Goal: Task Accomplishment & Management: Manage account settings

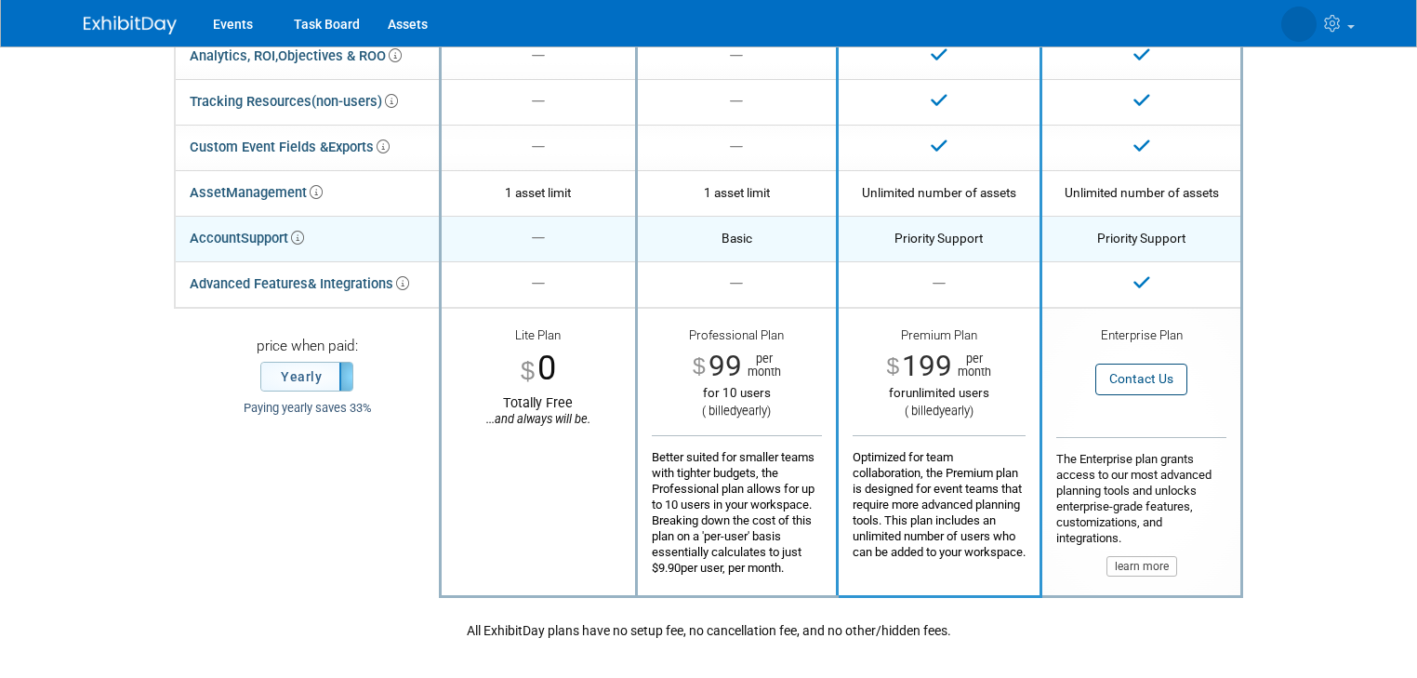
scroll to position [372, 0]
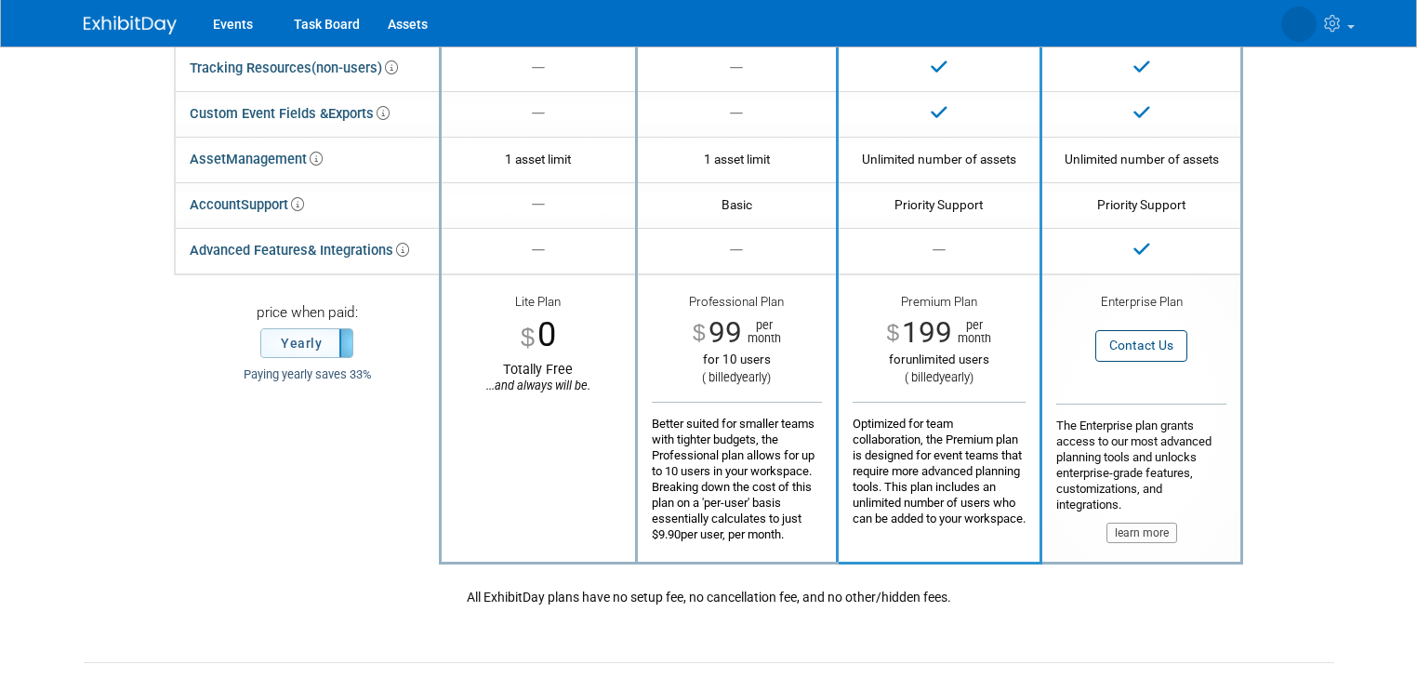
click at [1135, 529] on button "learn more" at bounding box center [1141, 532] width 71 height 20
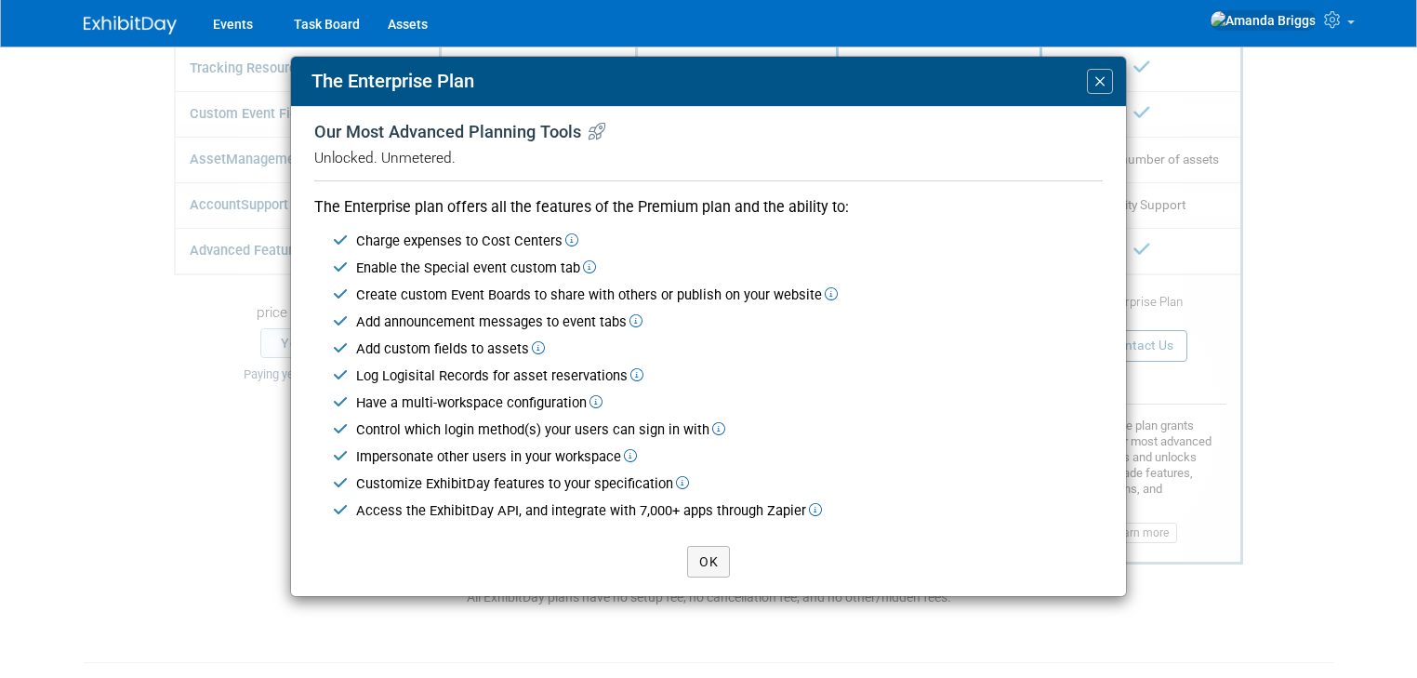
click at [588, 266] on icon at bounding box center [589, 267] width 13 height 13
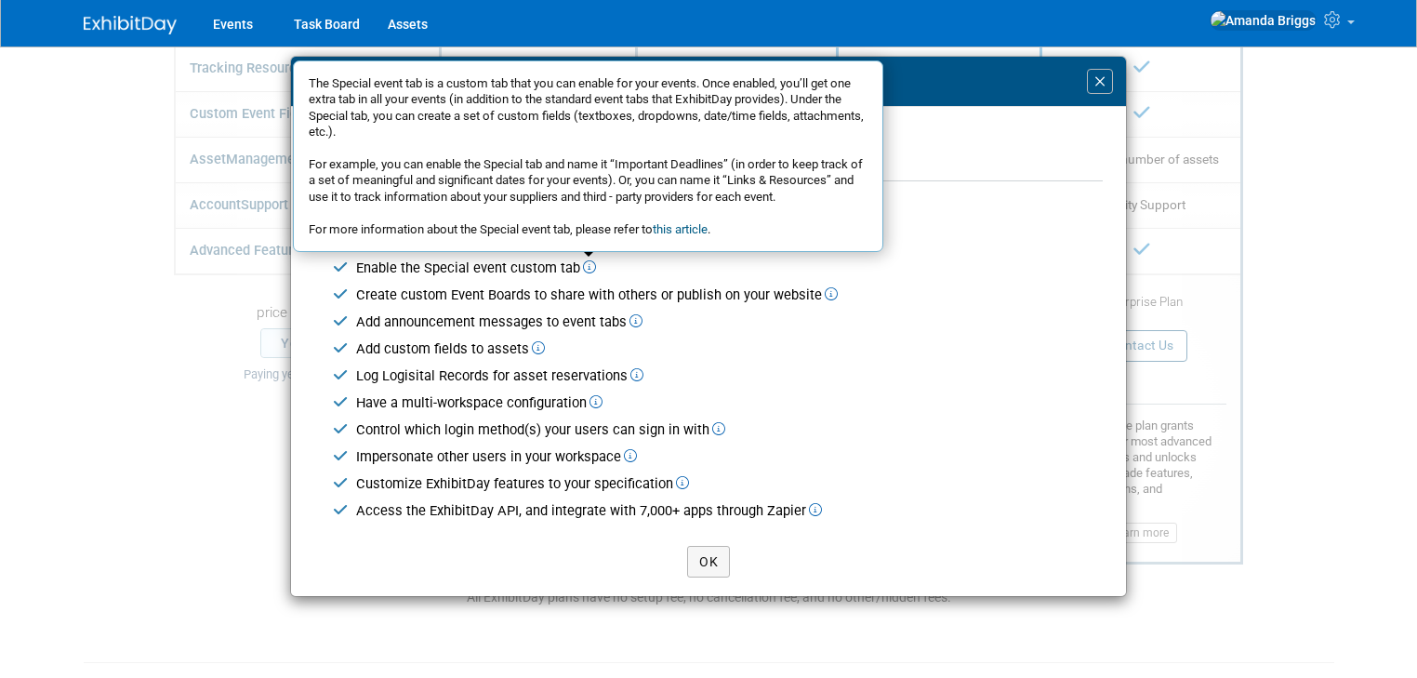
click at [600, 404] on icon at bounding box center [595, 402] width 13 height 13
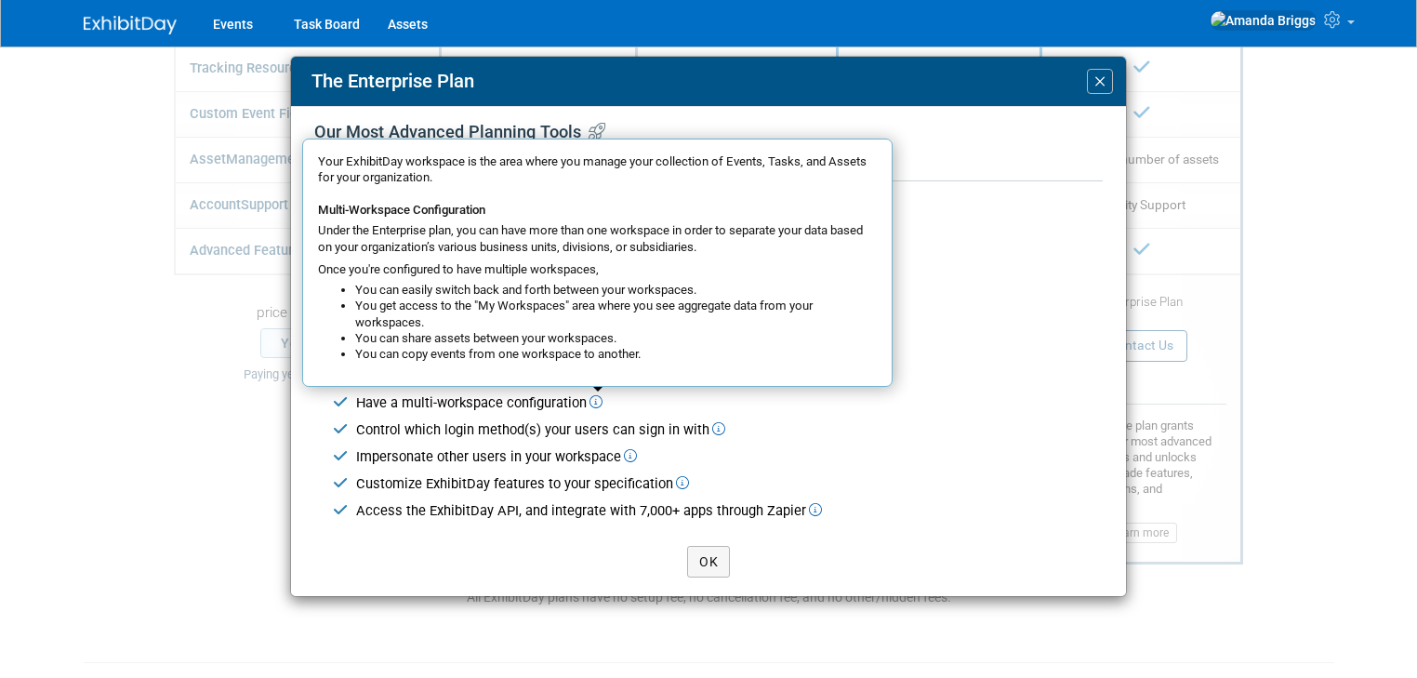
click at [749, 459] on div "Impersonate other users in your workspace" at bounding box center [729, 457] width 746 height 20
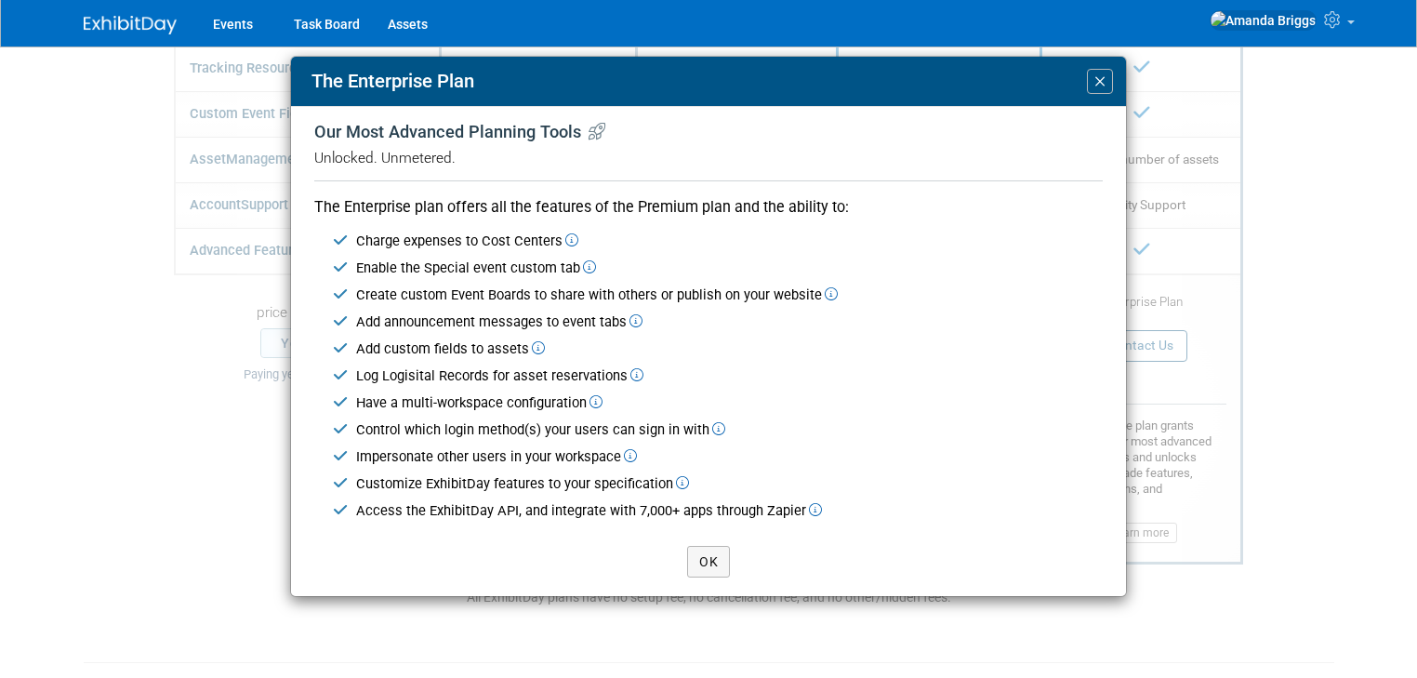
click at [636, 320] on icon at bounding box center [635, 321] width 13 height 13
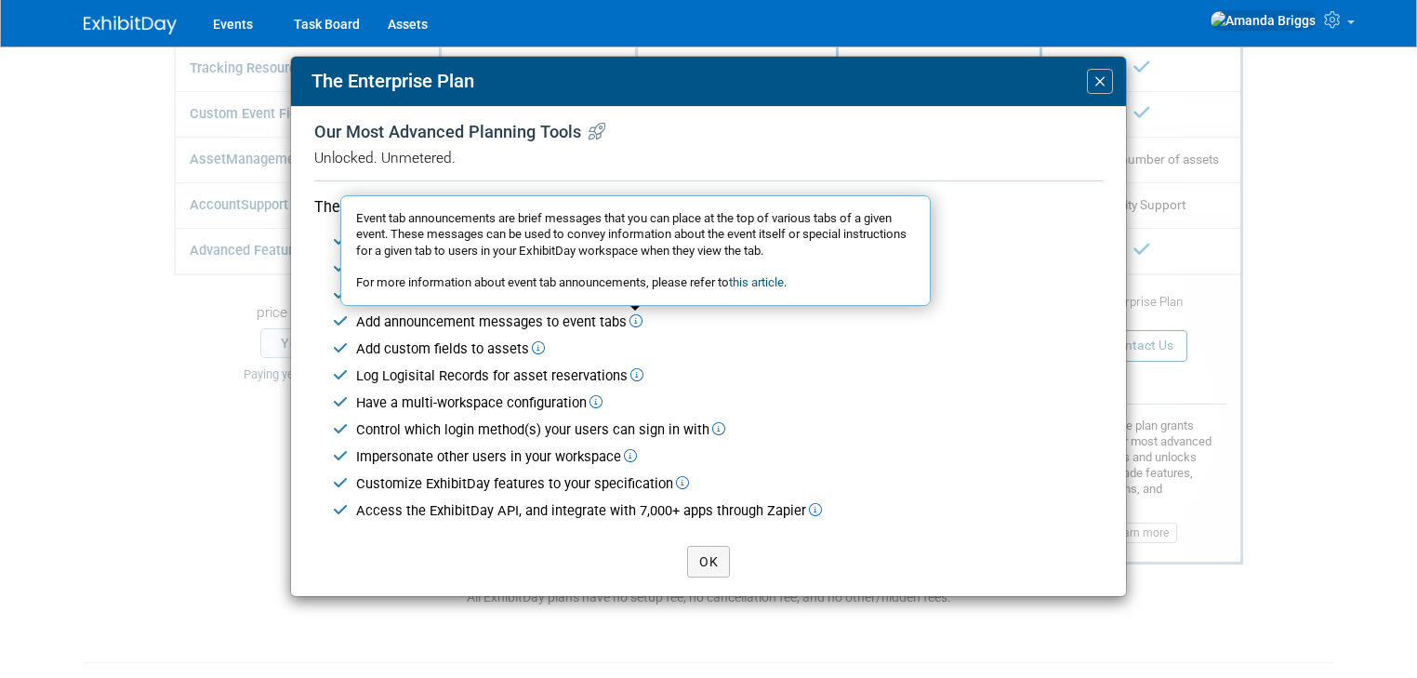
click at [677, 383] on div "Log Logisital Records for asset reservations" at bounding box center [729, 376] width 746 height 20
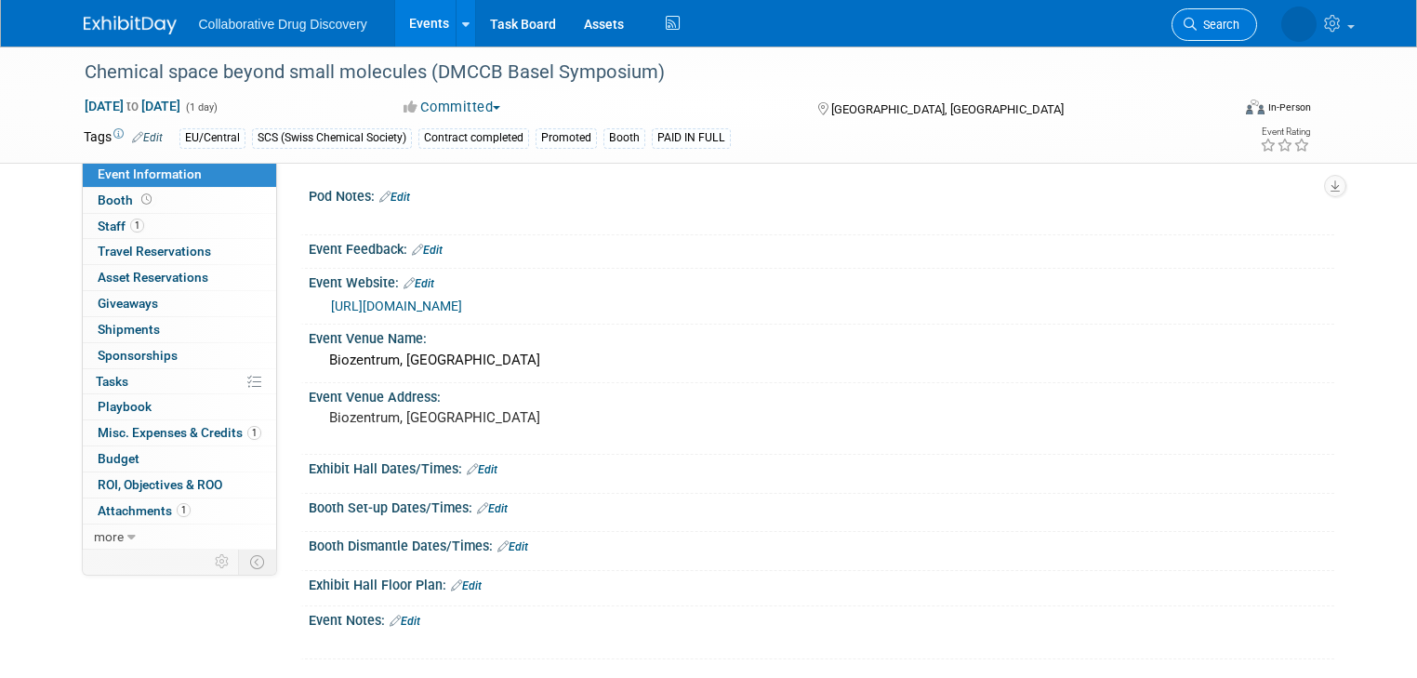
click at [1239, 22] on span "Search" at bounding box center [1217, 25] width 43 height 14
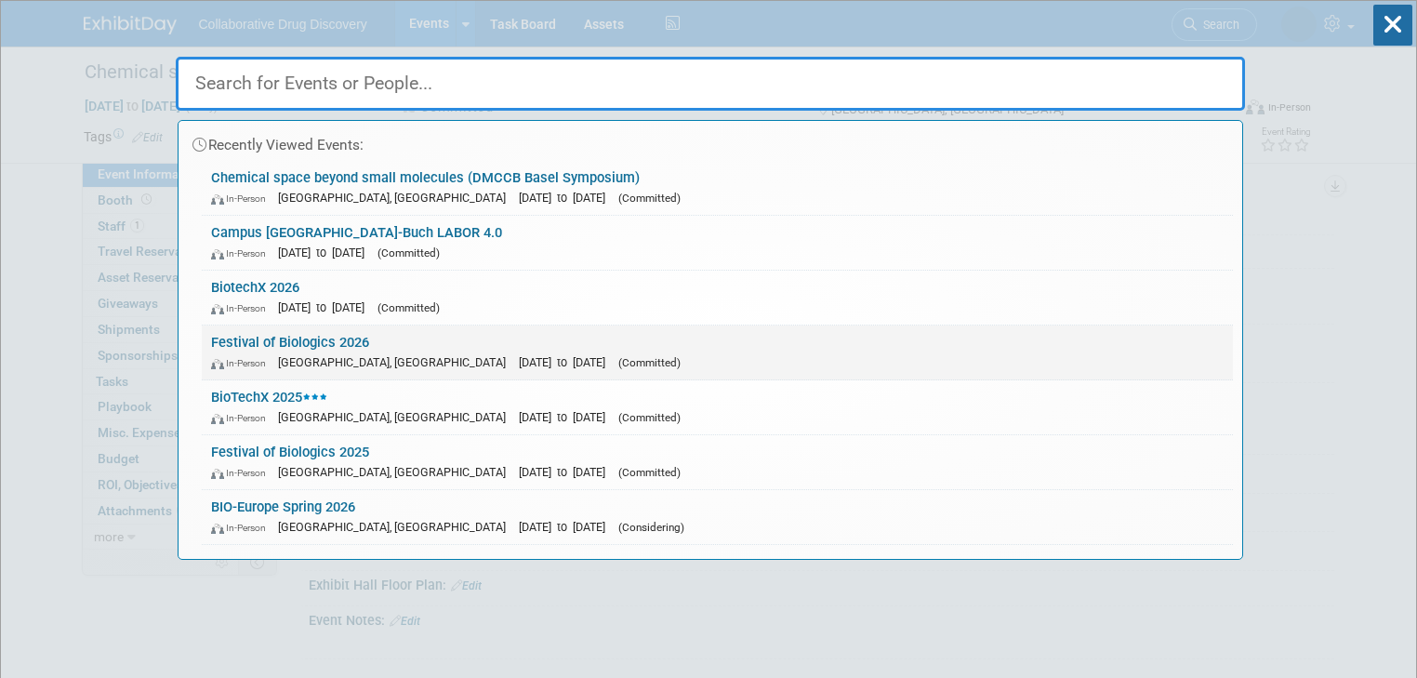
click at [316, 336] on link "Festival of Biologics 2026 In-Person Basel, Switzerland Oct 13, 2026 to Oct 15,…" at bounding box center [717, 352] width 1031 height 54
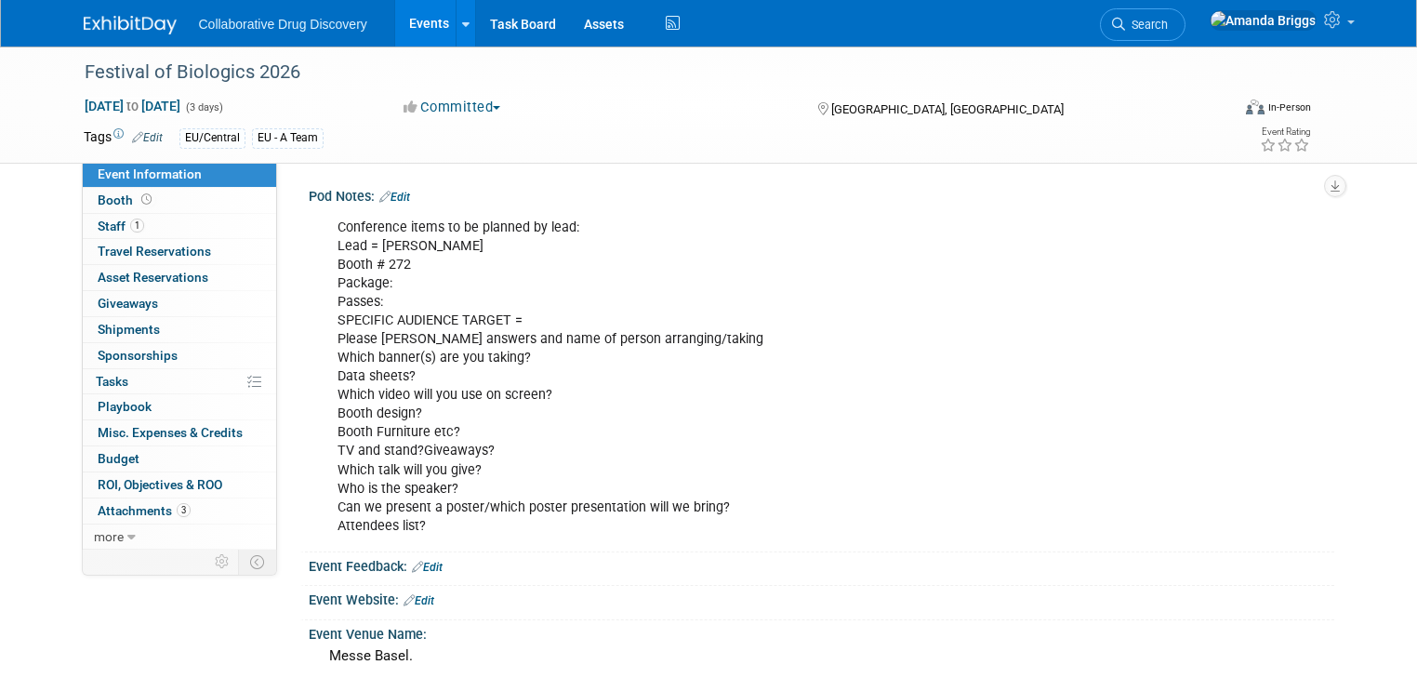
click at [390, 197] on link "Edit" at bounding box center [394, 197] width 31 height 13
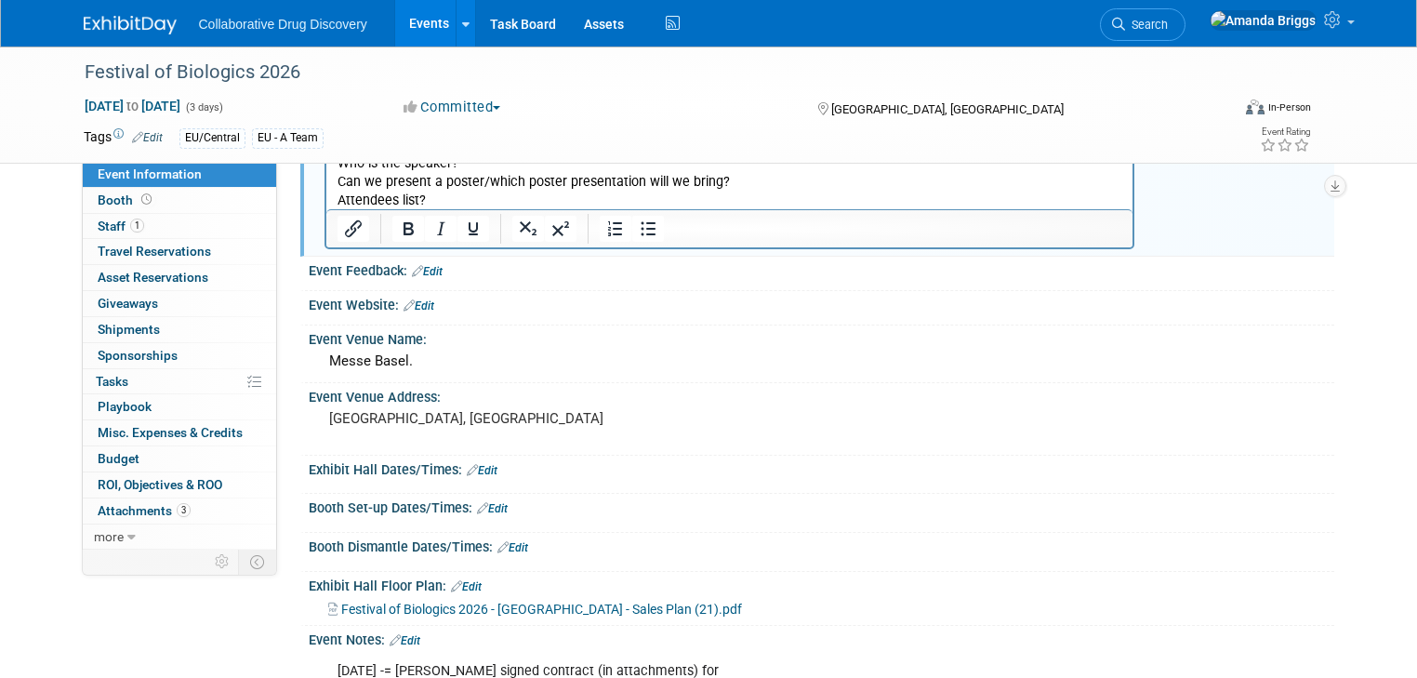
scroll to position [151, 0]
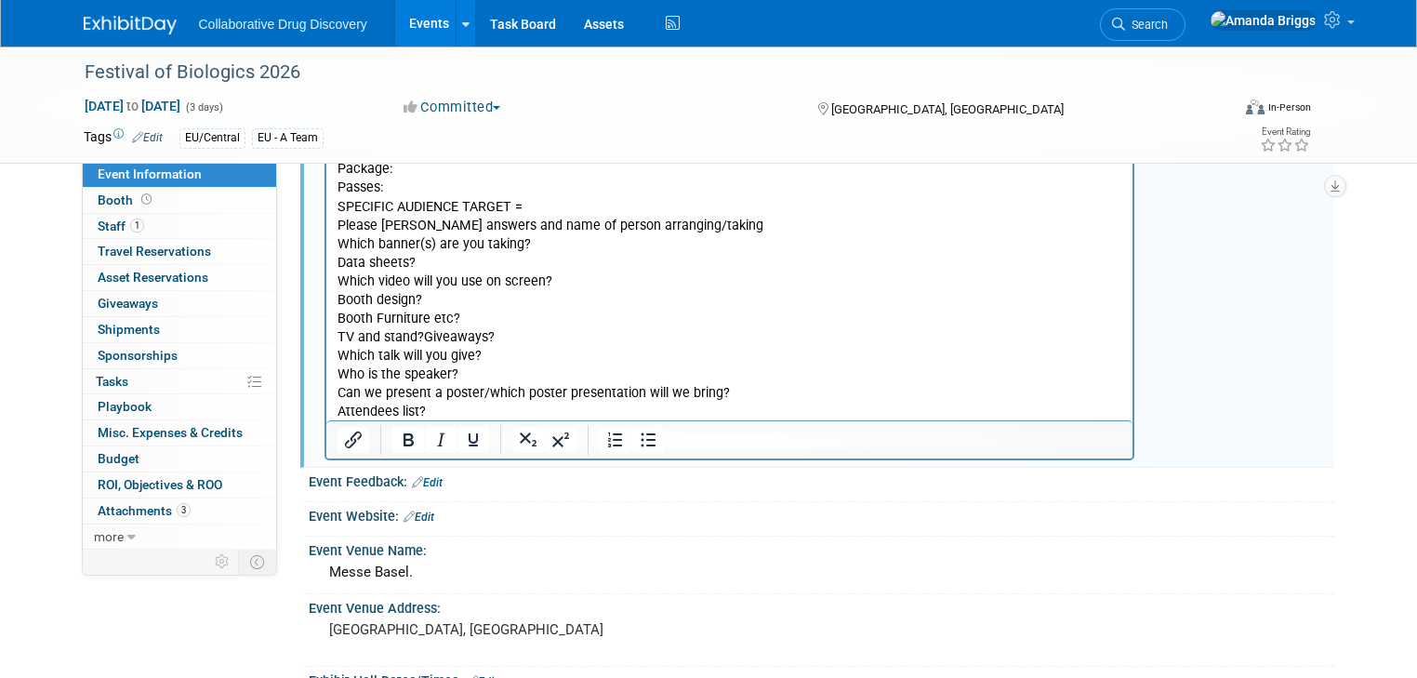
click at [1294, 346] on div "Conference items to be planned by lead: Lead = Dimitris Booth # 272 Package: Pa…" at bounding box center [821, 257] width 1025 height 409
click at [1269, 387] on div "Conference items to be planned by lead: Lead = Dimitris Booth # 272 Package: Pa…" at bounding box center [821, 257] width 1025 height 409
click at [525, 584] on div "Messe Basel." at bounding box center [821, 572] width 997 height 29
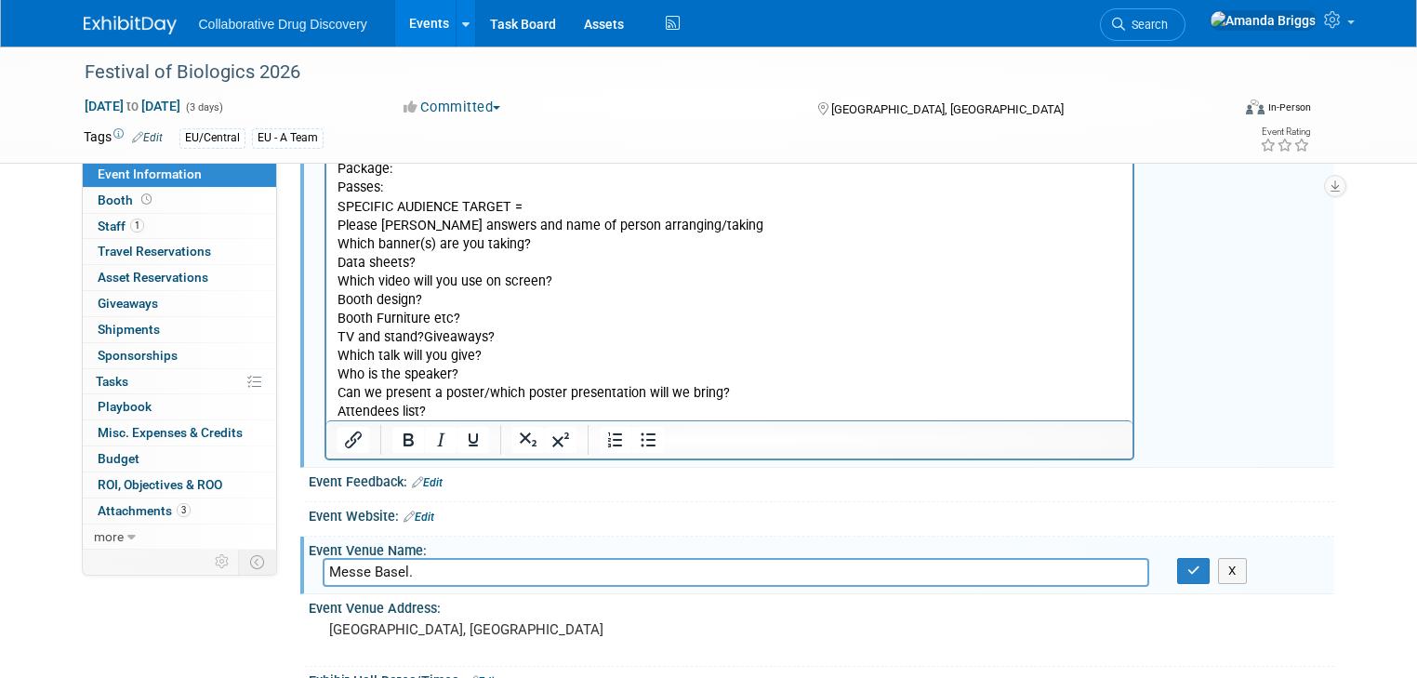
click at [416, 483] on link "Edit" at bounding box center [427, 482] width 31 height 13
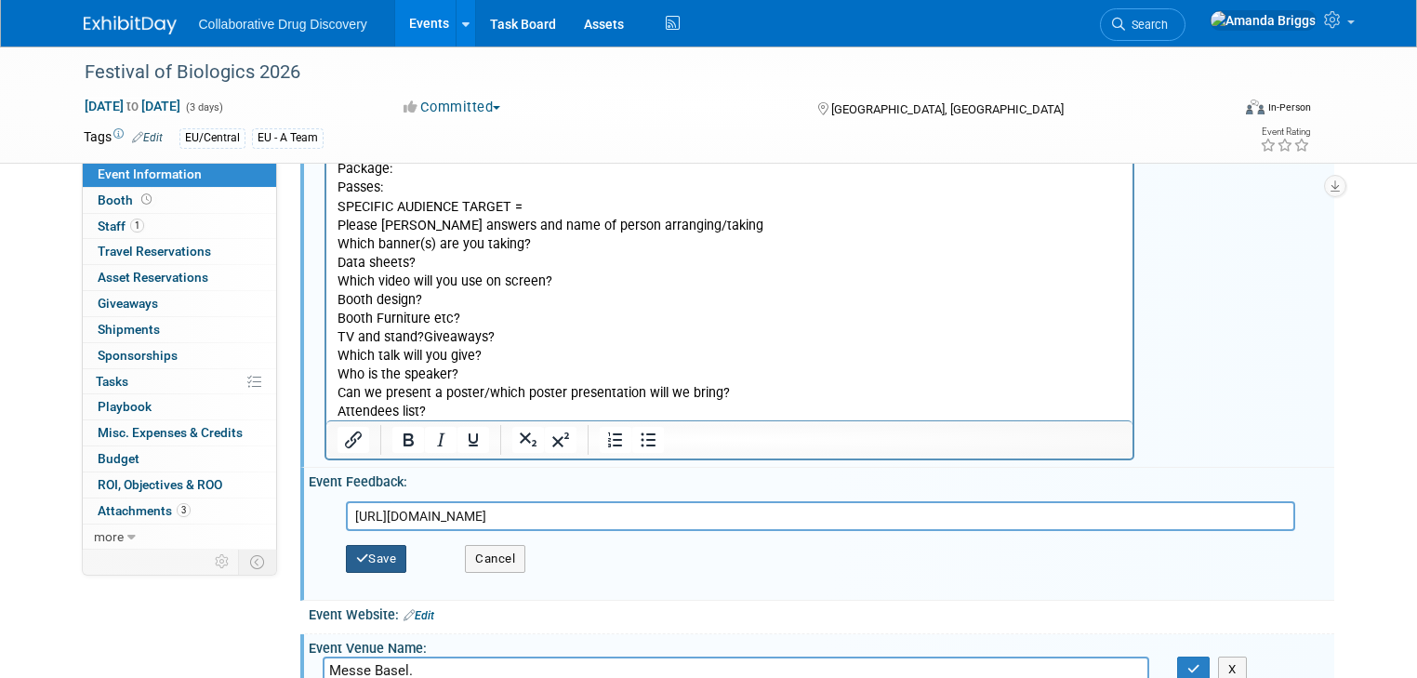
type input "https://docs.google.com/forms/d/e/1FAIpQLScHQYWCVQm7fjelsX5MeG0wgpexY_qp3ko0VQ1…"
click at [374, 558] on button "Save" at bounding box center [376, 559] width 61 height 28
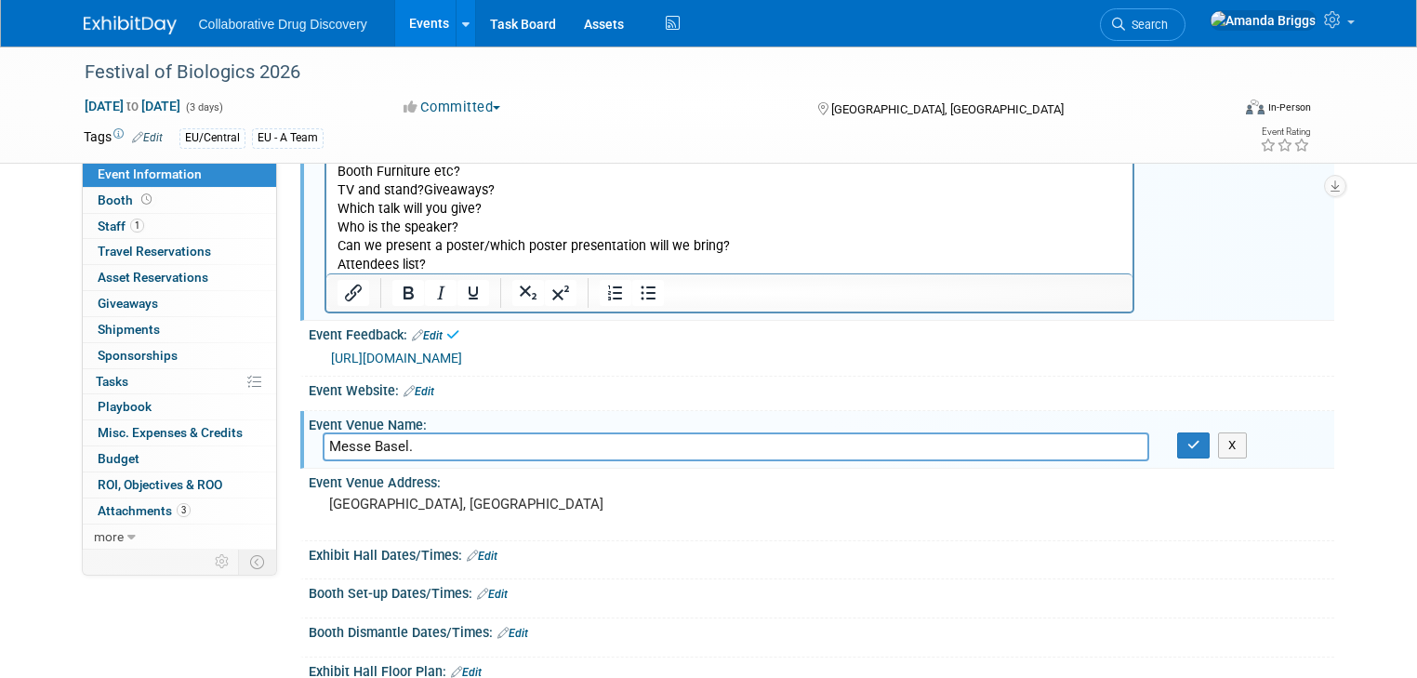
scroll to position [299, 0]
click at [1242, 361] on div "https://docs.google.com/forms/d/e/1FAIpQLScHQYWCVQm7fjelsX5MeG0wgpexY_qp3ko0VQ1…" at bounding box center [825, 356] width 989 height 21
click at [1247, 442] on button "X" at bounding box center [1232, 443] width 29 height 26
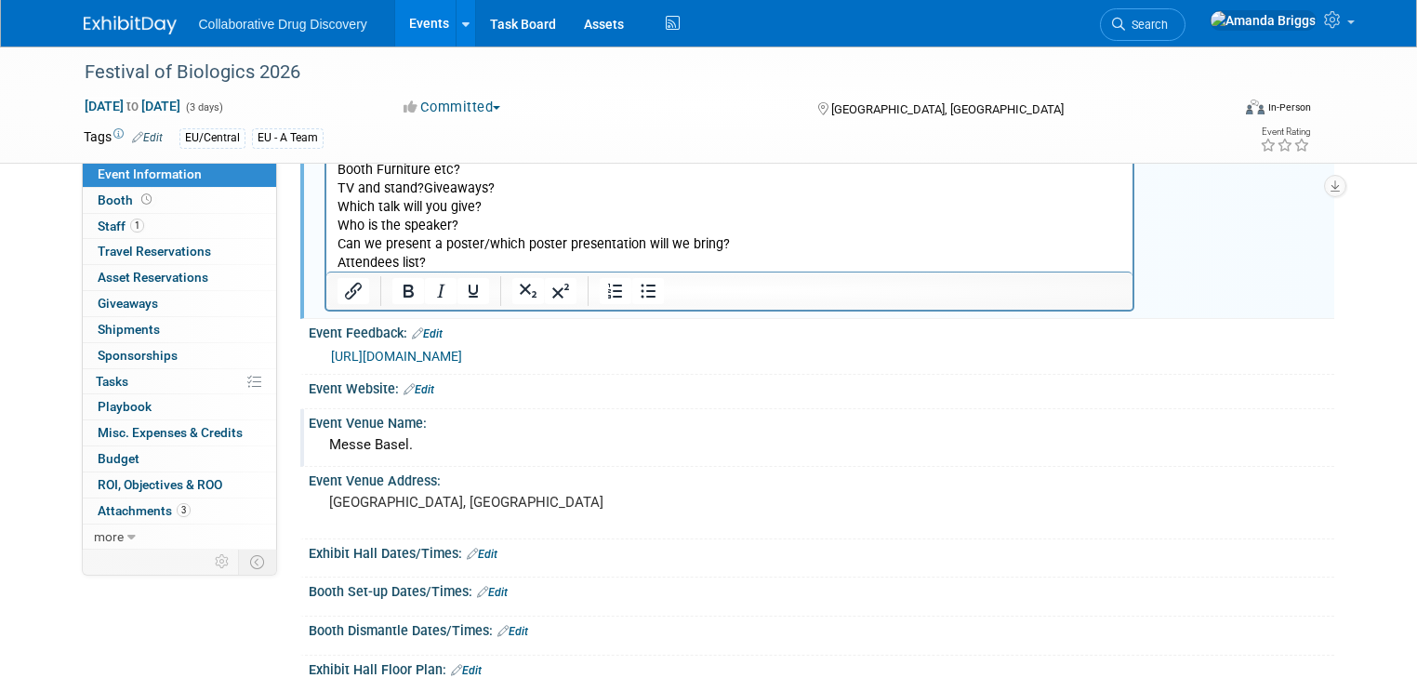
click at [1370, 302] on div "Festival of Biologics 2026 Oct 13, 2026 to Oct 15, 2026 (3 days) Oct 13, 2026 t…" at bounding box center [708, 329] width 1417 height 1164
click at [1242, 446] on div "Messe Basel." at bounding box center [821, 444] width 997 height 29
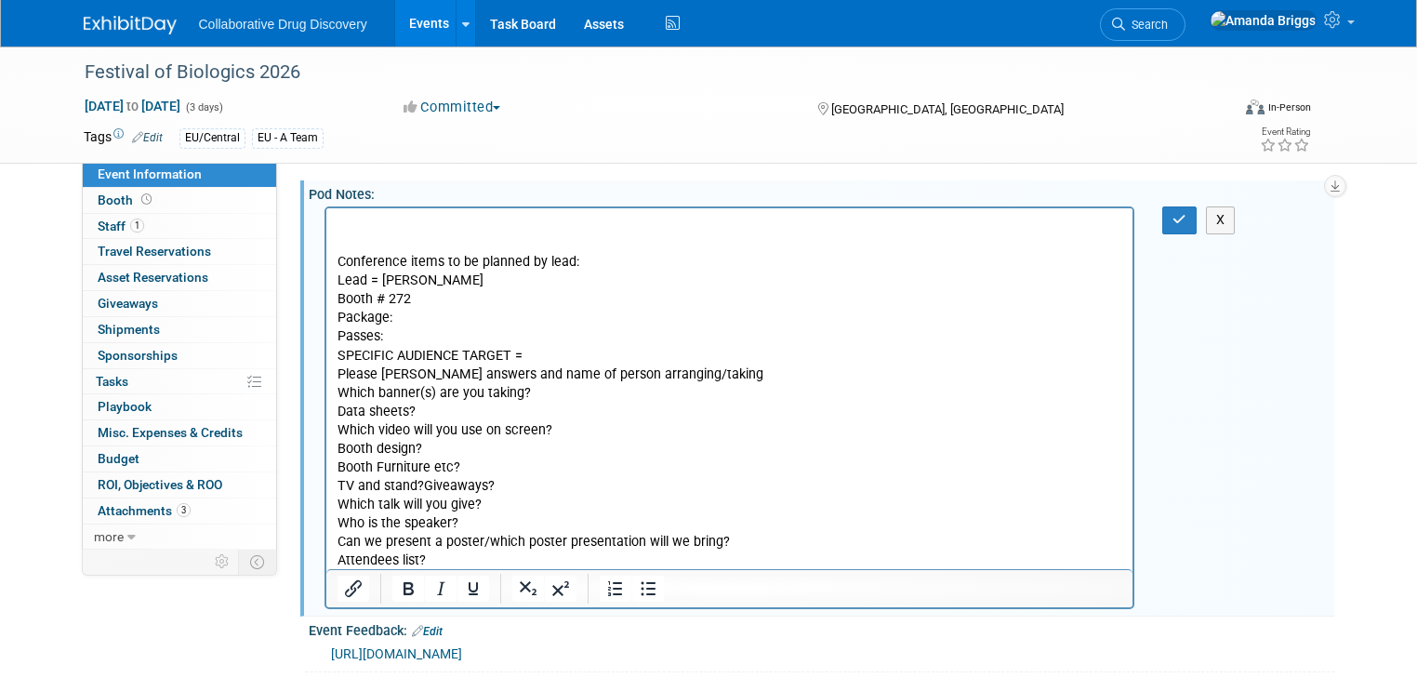
scroll to position [0, 0]
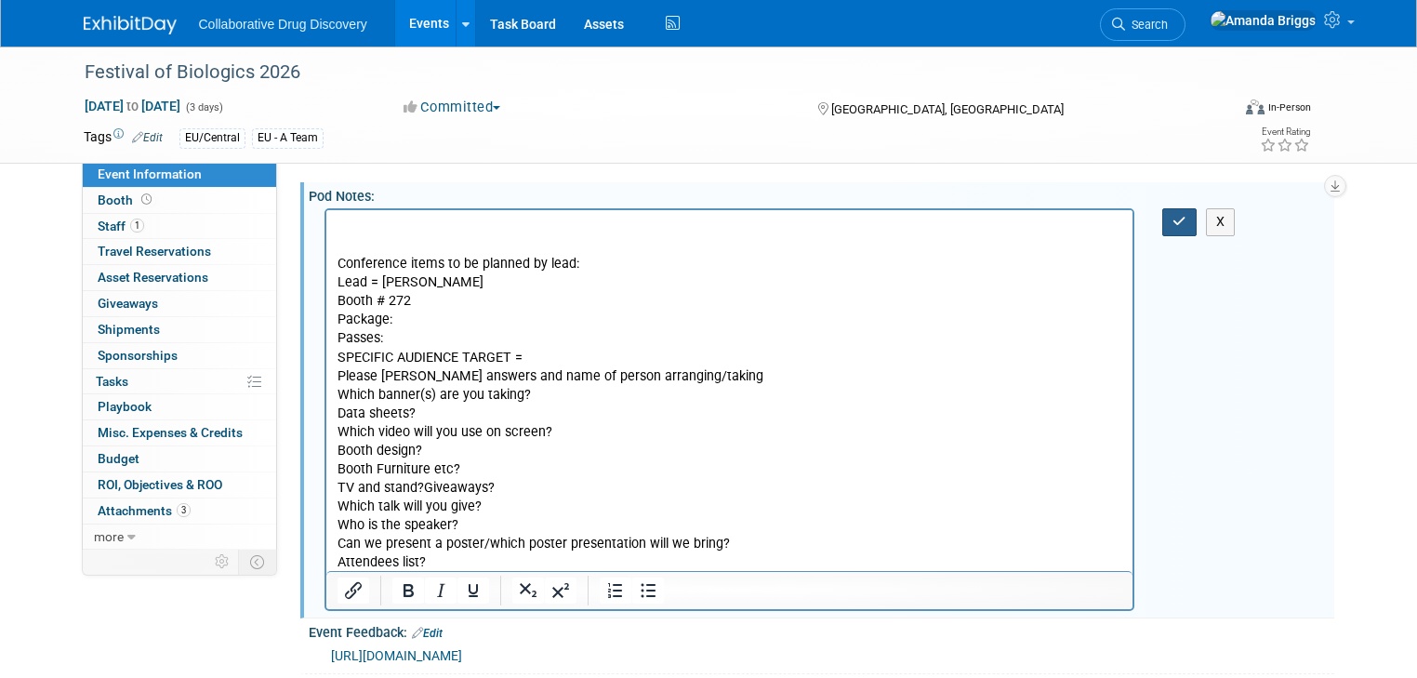
click at [1186, 225] on icon "button" at bounding box center [1179, 221] width 14 height 13
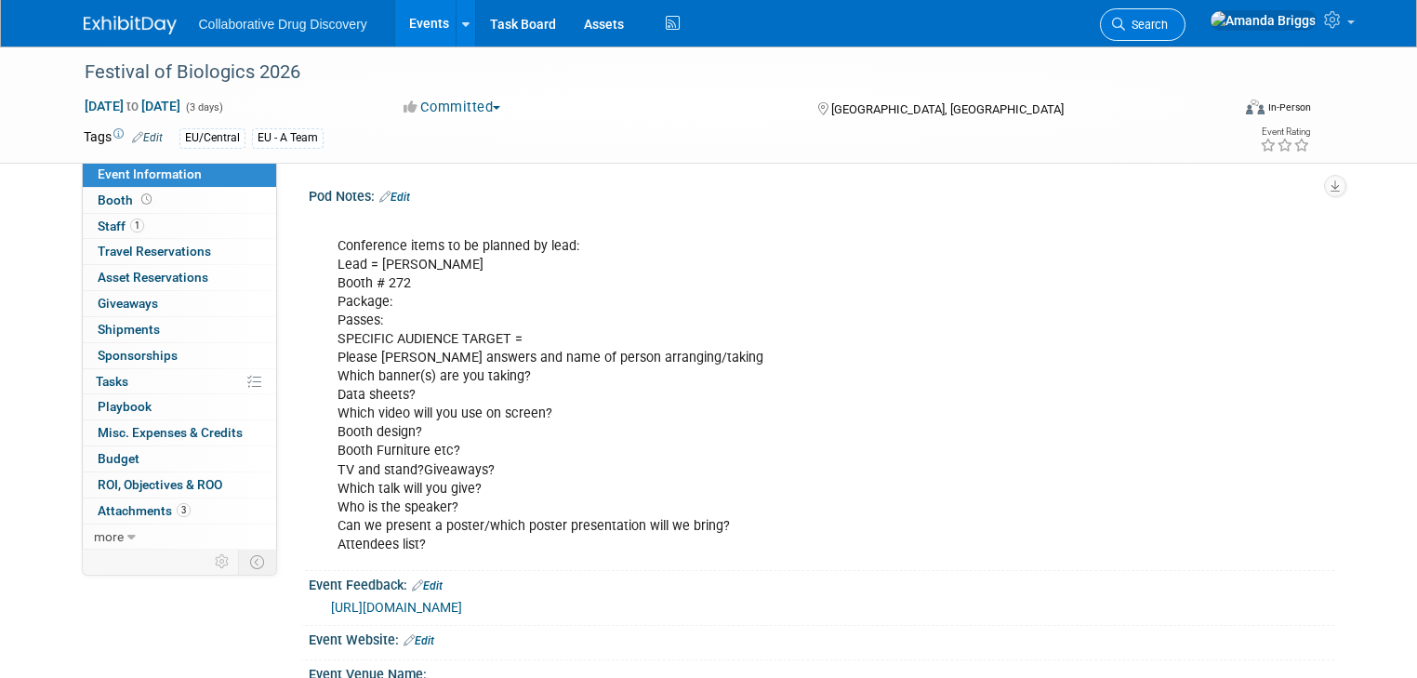
click at [1168, 26] on span "Search" at bounding box center [1146, 25] width 43 height 14
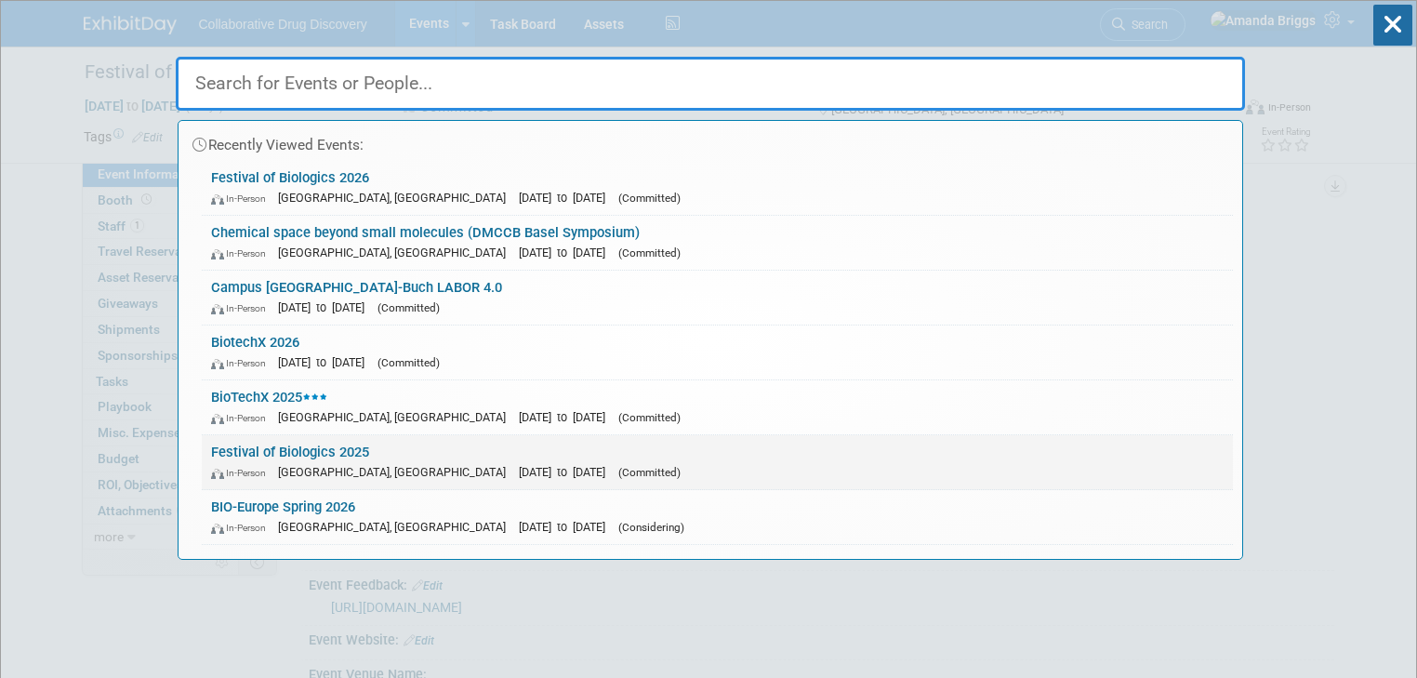
click at [303, 449] on link "Festival of Biologics 2025 In-Person Basel, Switzerland Sep 30, 2025 to Oct 2, …" at bounding box center [717, 462] width 1031 height 54
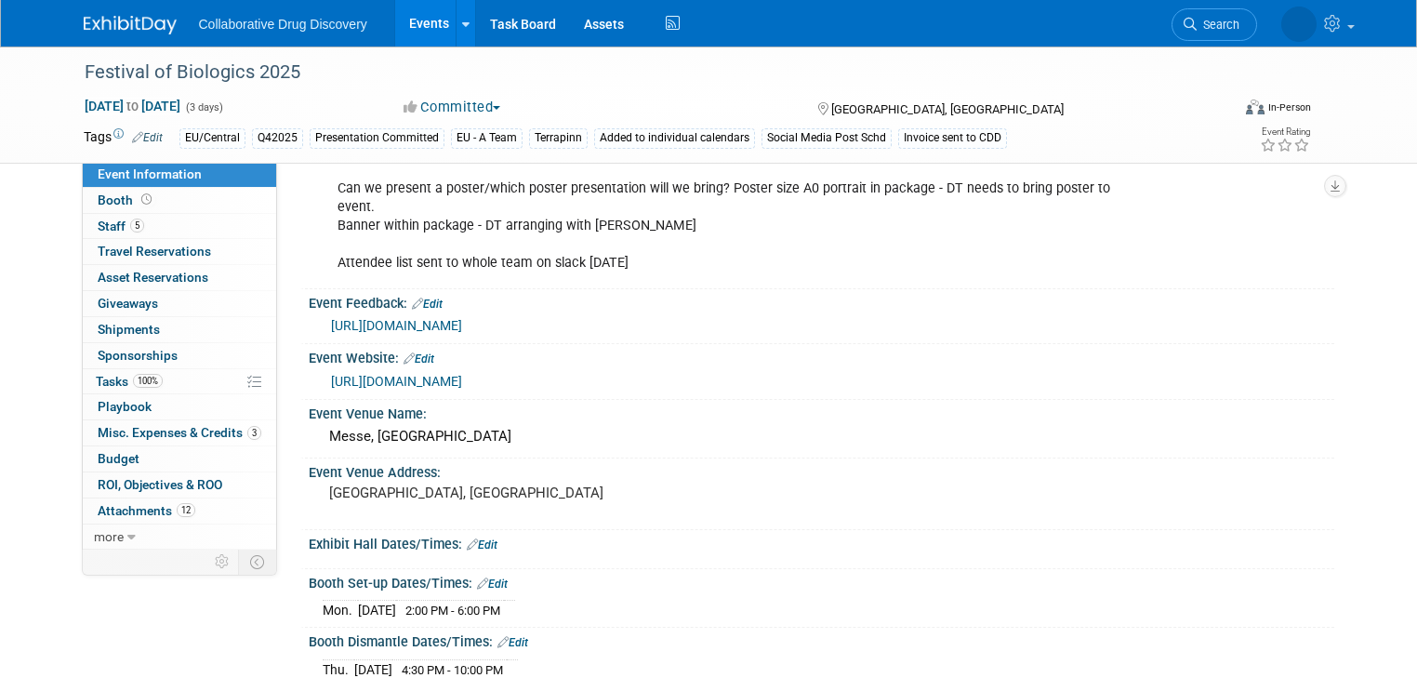
scroll to position [521, 0]
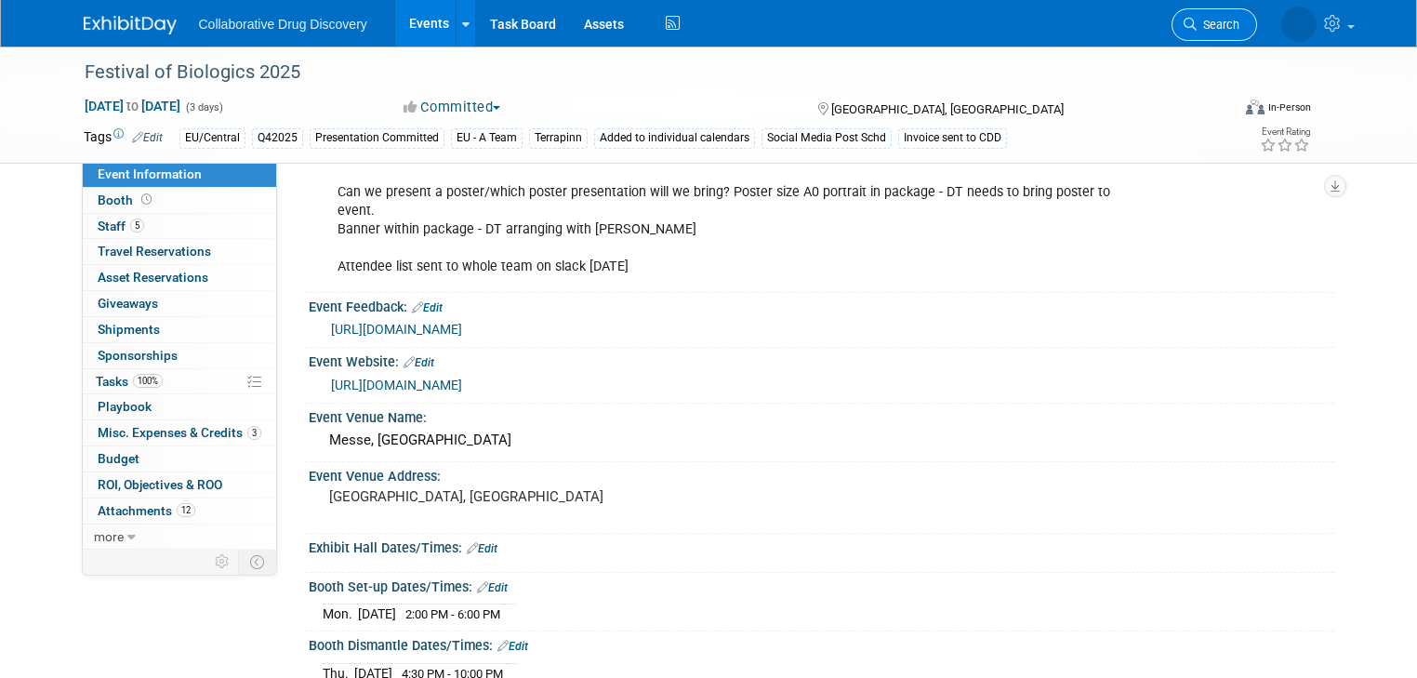
click at [1239, 29] on span "Search" at bounding box center [1217, 25] width 43 height 14
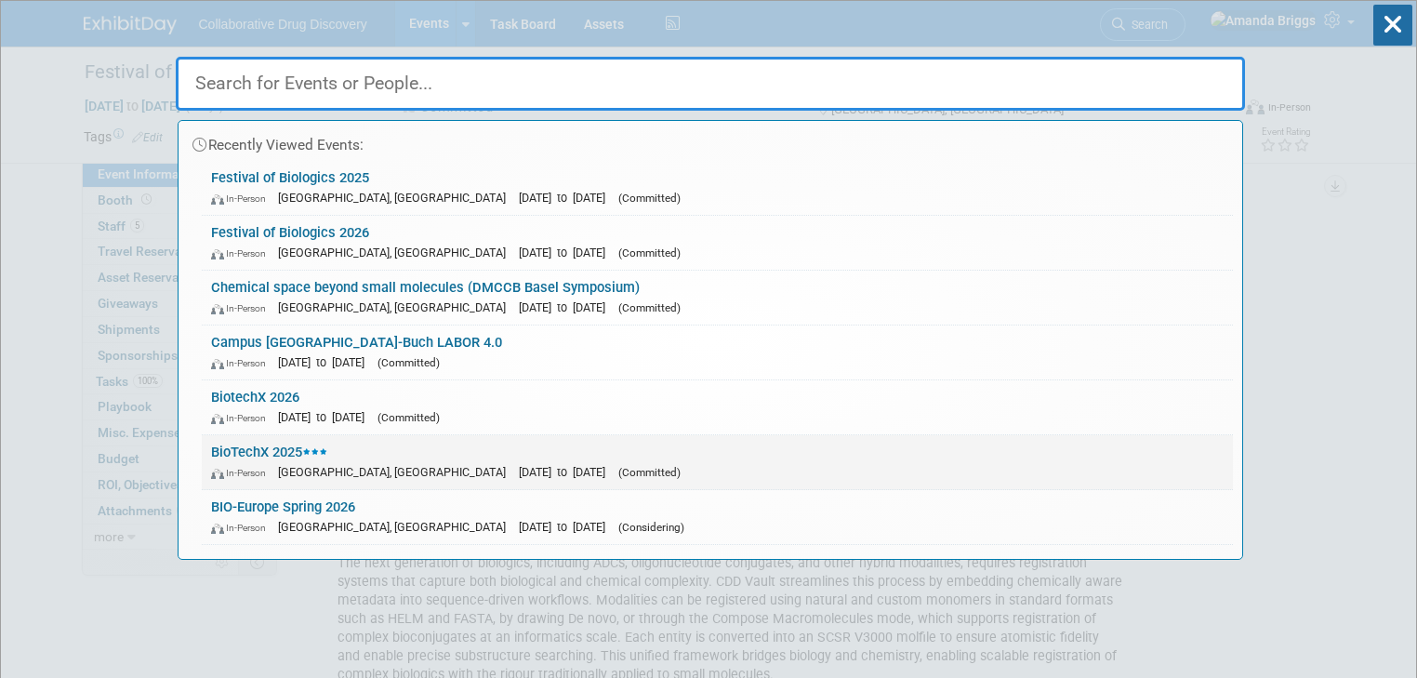
click at [265, 448] on link "BioTechX 2025 In-Person Basel, Switzerland Oct 6, 2025 to Oct 8, 2025 (Committe…" at bounding box center [717, 462] width 1031 height 54
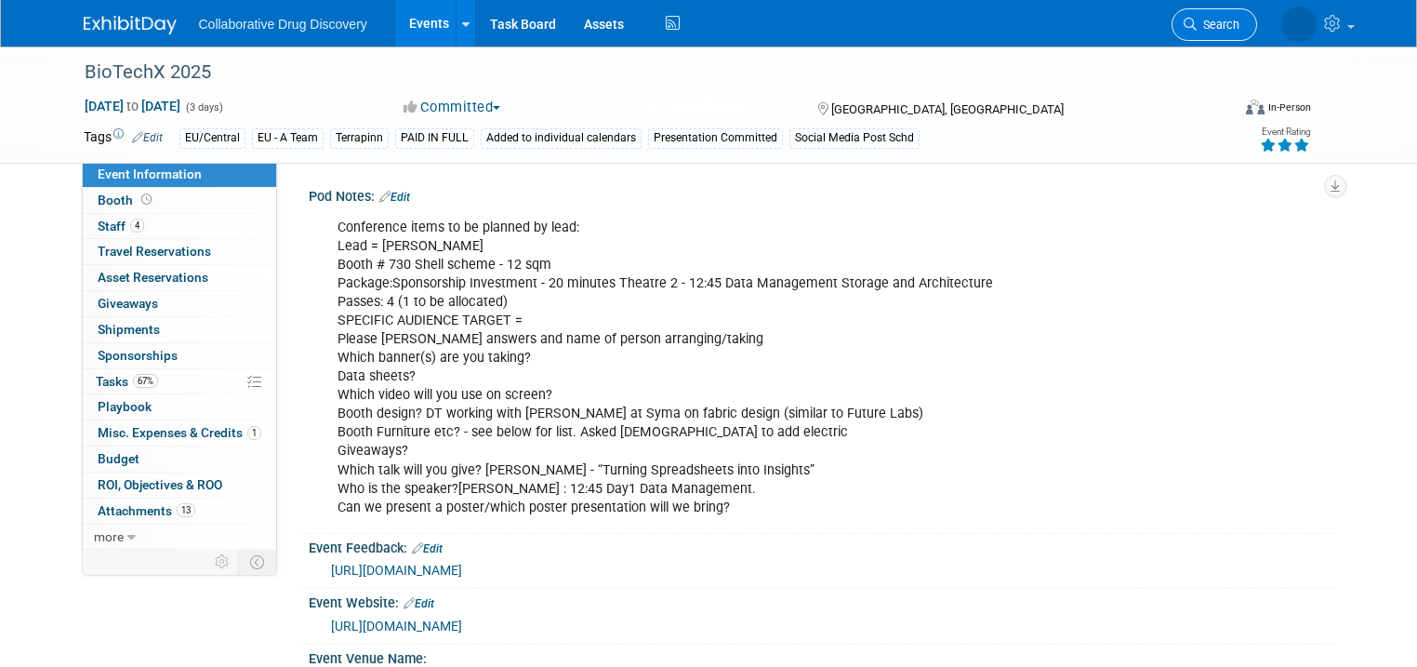
click at [1224, 21] on span "Search" at bounding box center [1217, 25] width 43 height 14
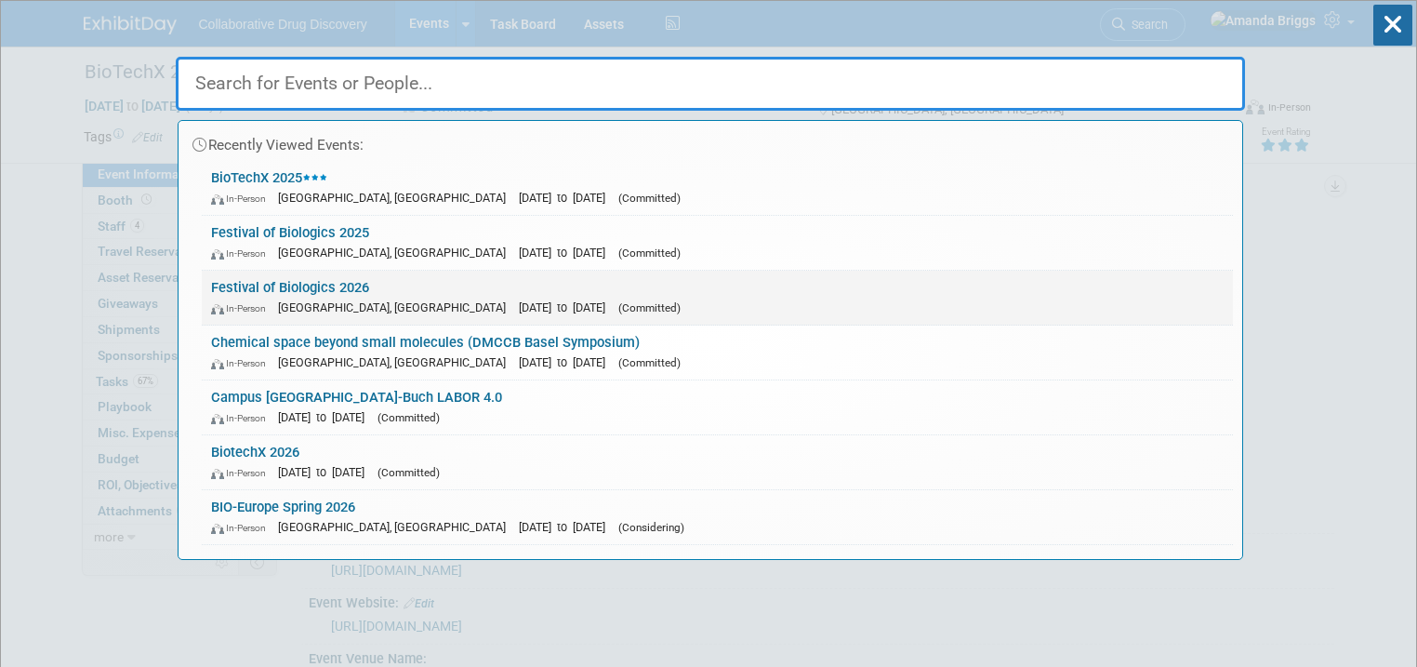
click at [343, 286] on link "Festival of Biologics 2026 In-Person Basel, Switzerland Oct 13, 2026 to Oct 15,…" at bounding box center [717, 298] width 1031 height 54
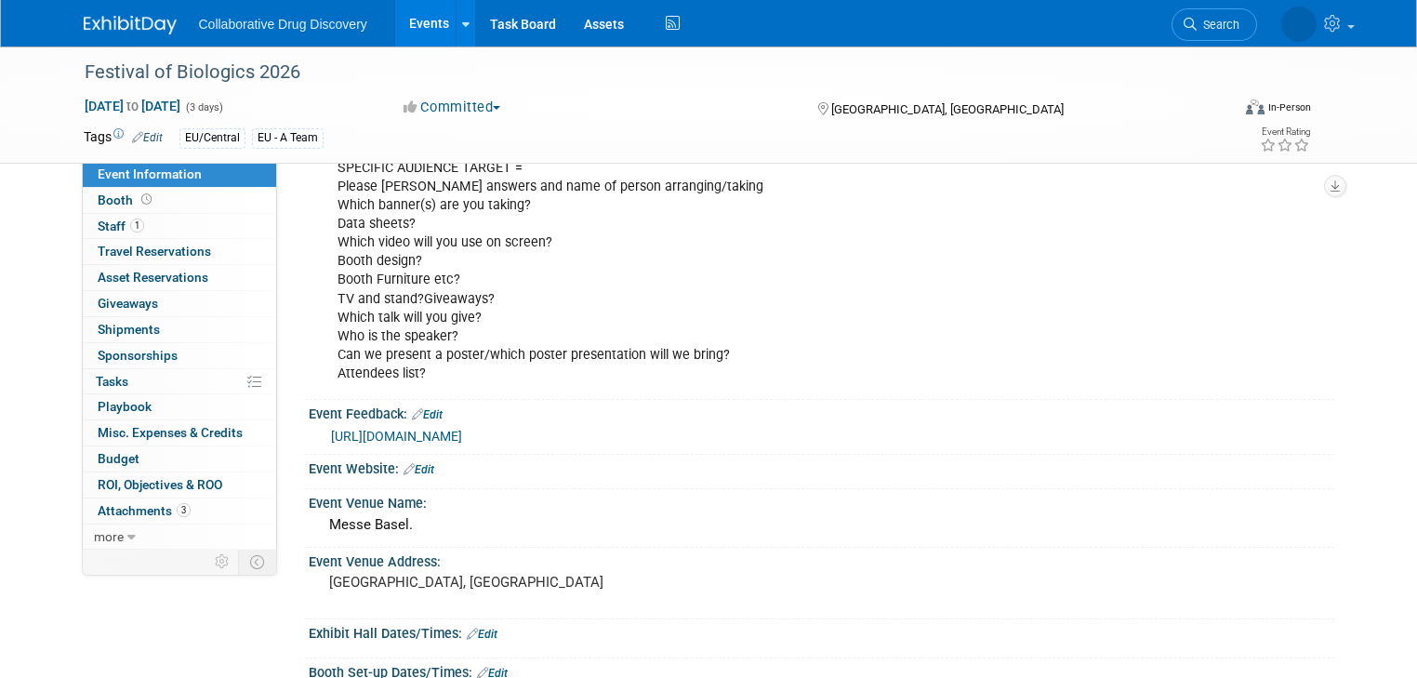
scroll to position [74, 0]
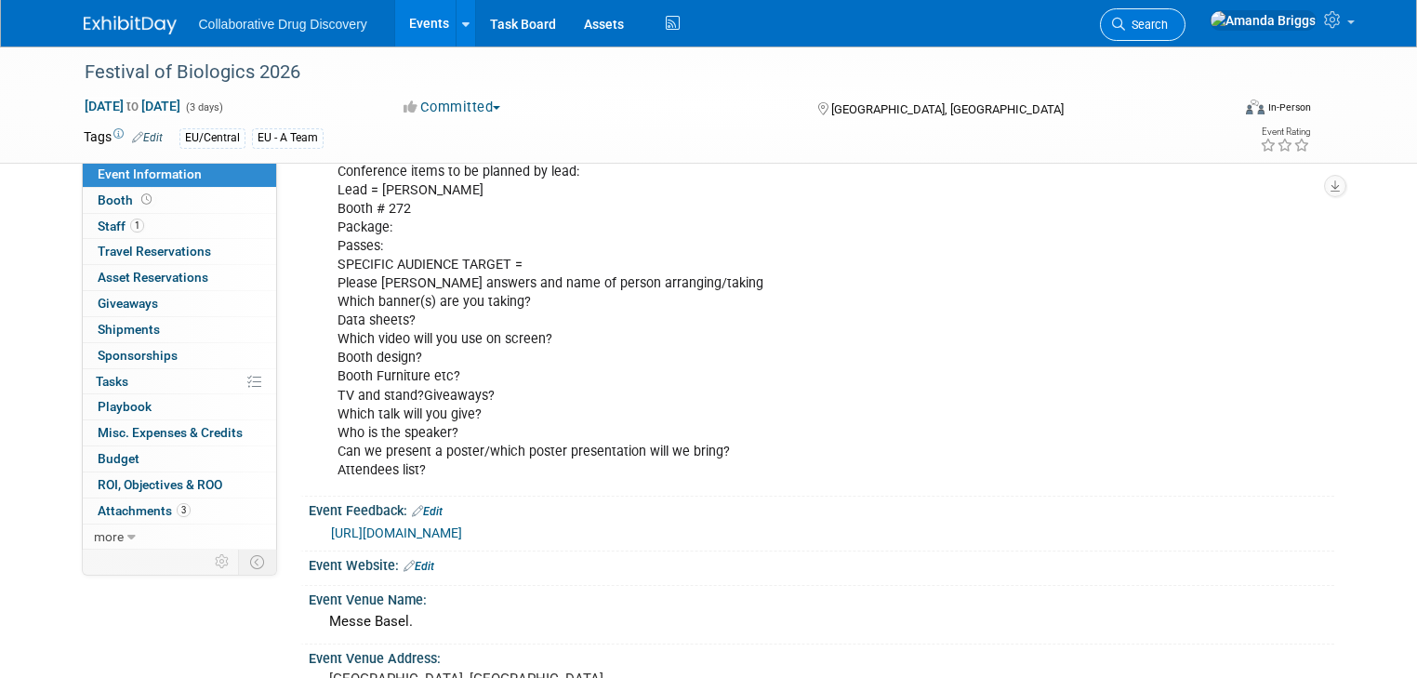
click at [1168, 29] on span "Search" at bounding box center [1146, 25] width 43 height 14
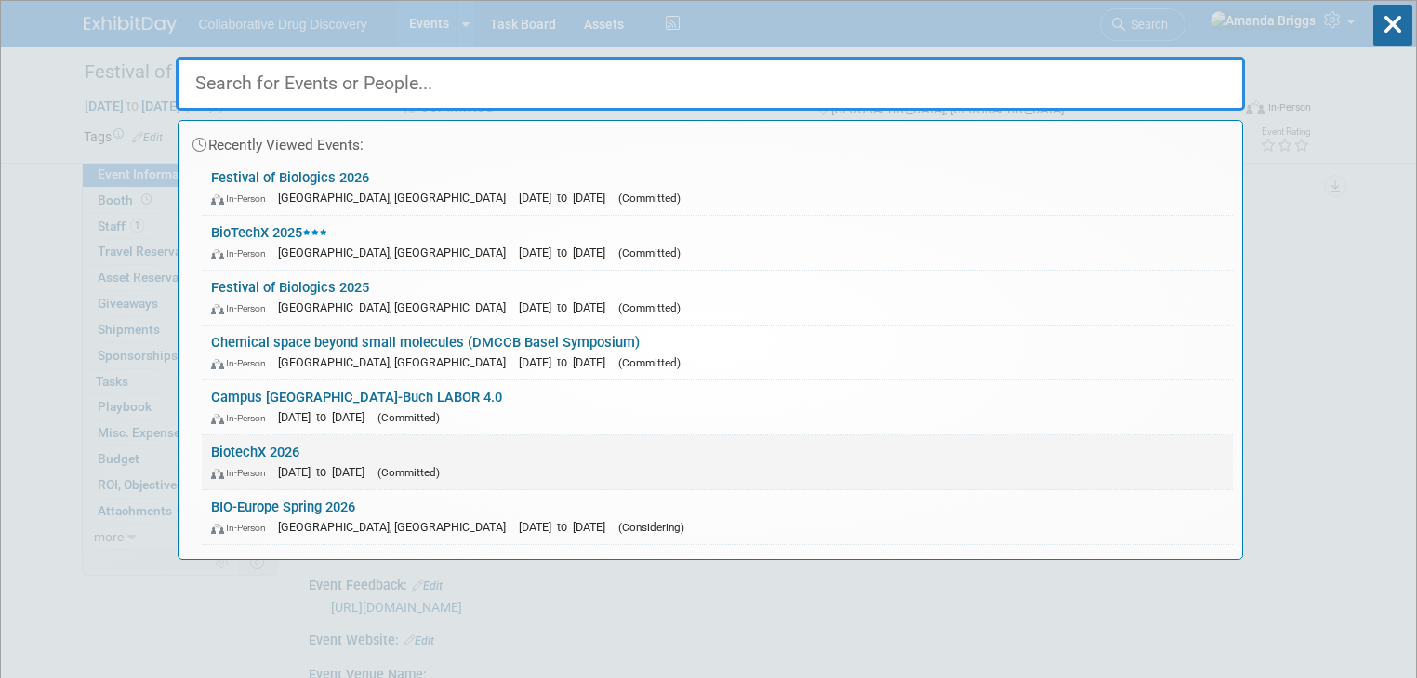
click at [268, 446] on link "BiotechX 2026 In-Person Oct 6, 2026 to Oct 8, 2026 (Committed)" at bounding box center [717, 462] width 1031 height 54
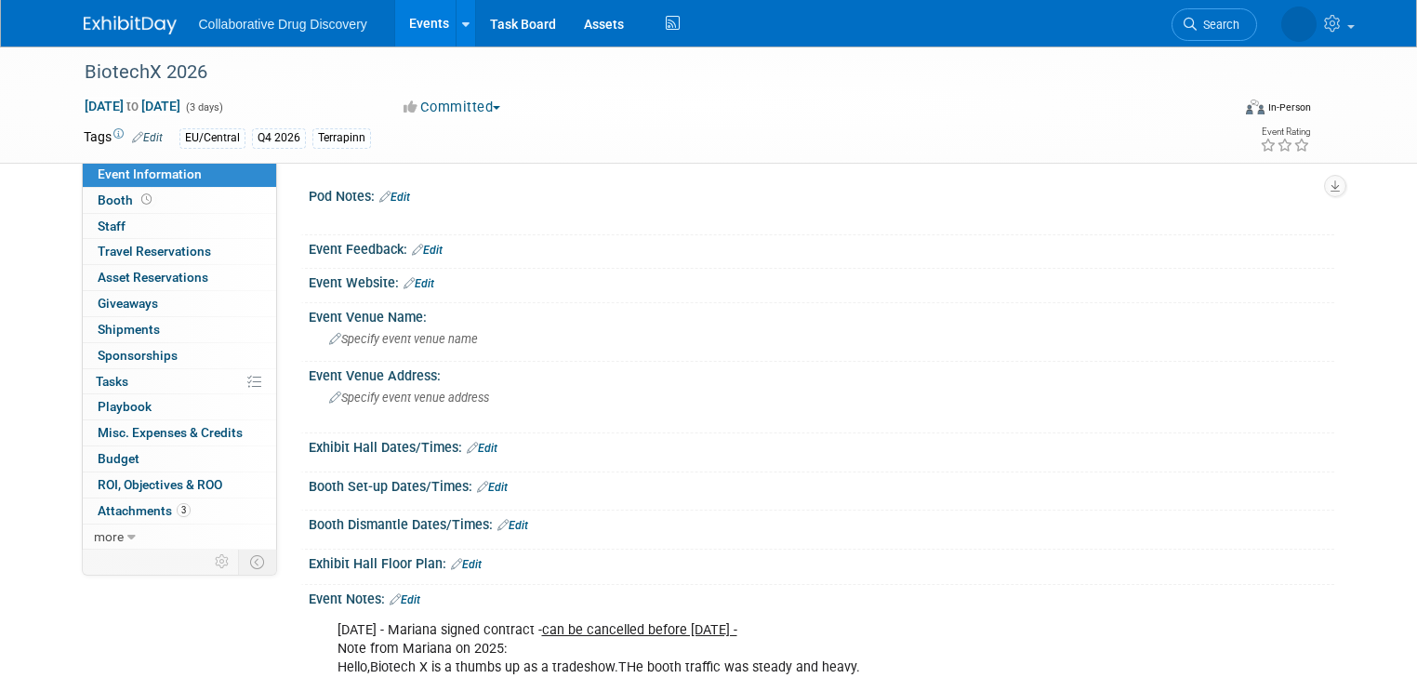
click at [420, 251] on link "Edit" at bounding box center [427, 250] width 31 height 13
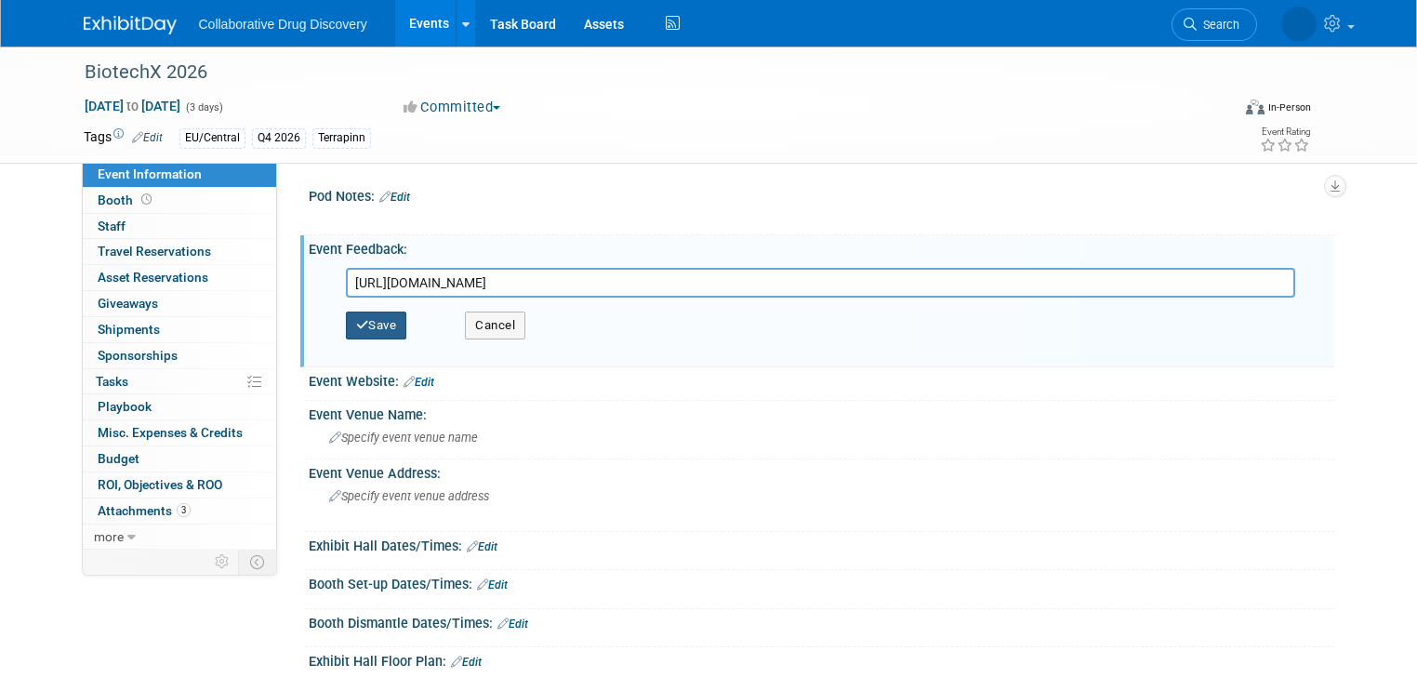
type input "[URL][DOMAIN_NAME]"
click at [371, 324] on button "Save" at bounding box center [376, 325] width 61 height 28
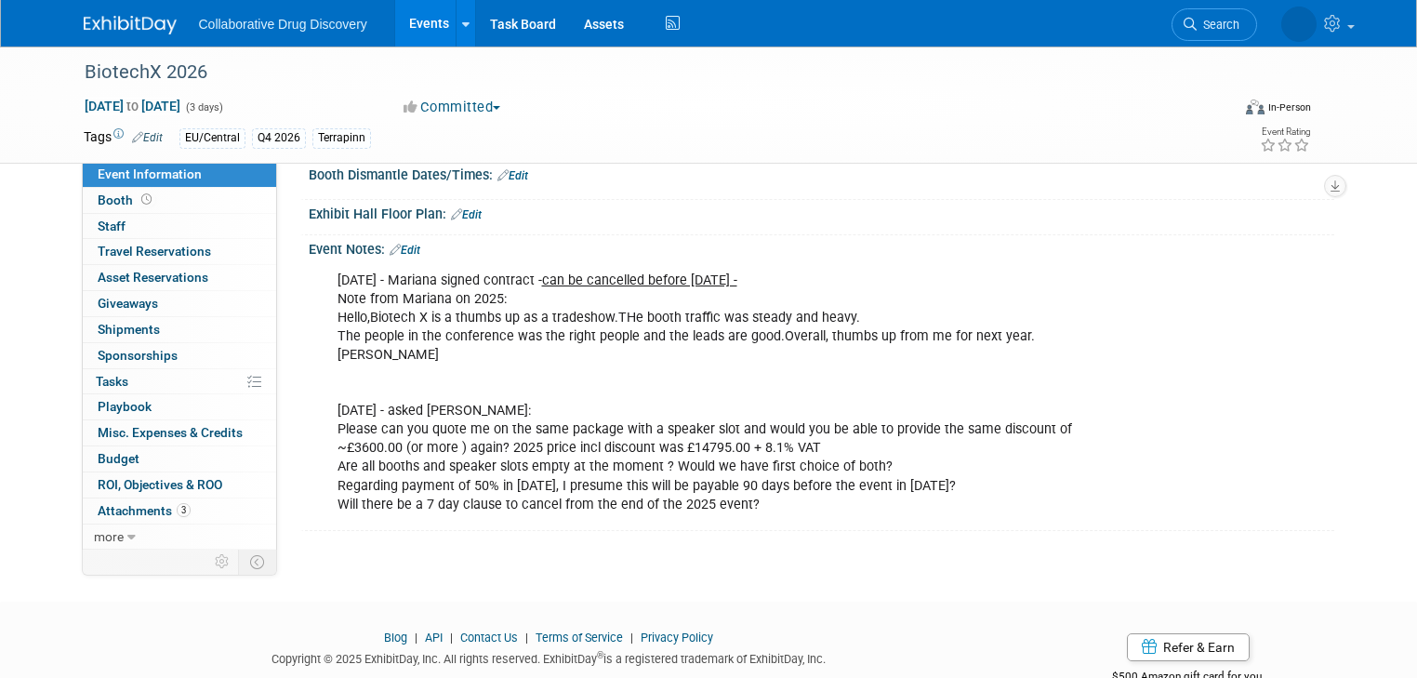
scroll to position [372, 0]
click at [406, 19] on link "Events" at bounding box center [429, 23] width 68 height 46
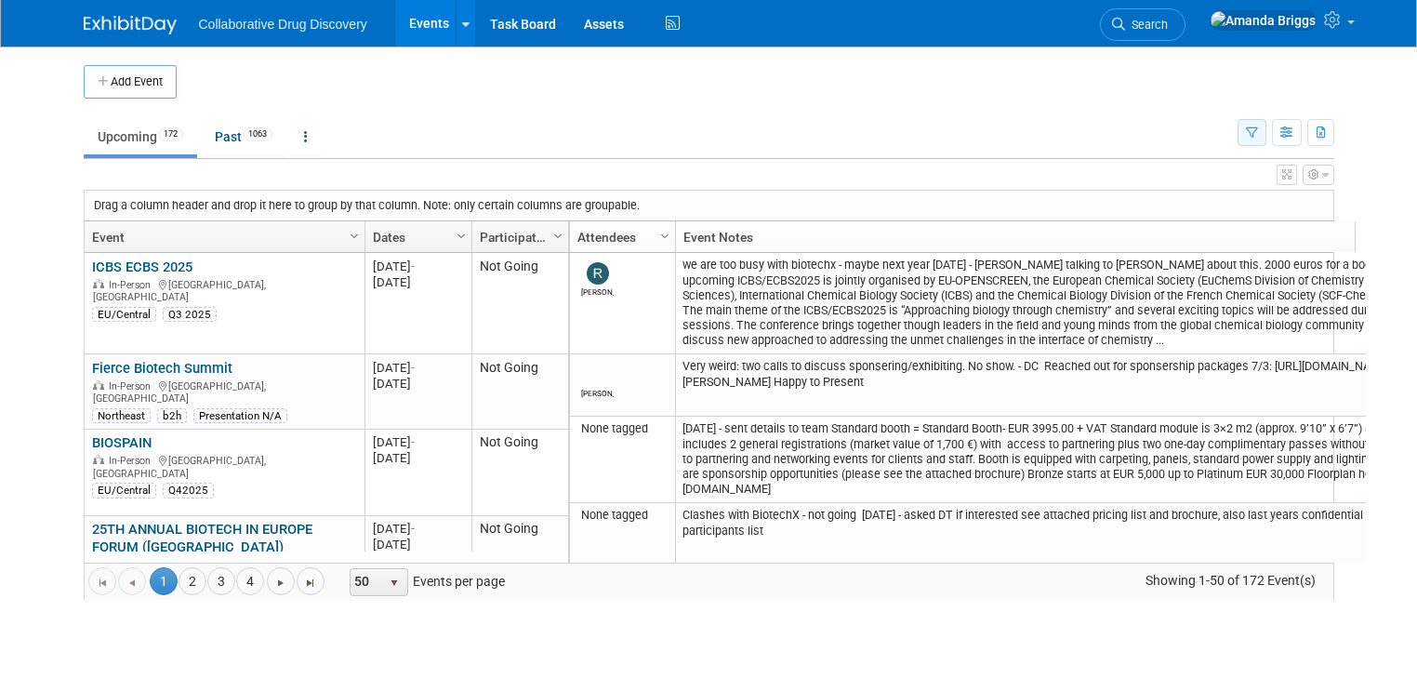
click at [1258, 134] on icon "button" at bounding box center [1252, 133] width 12 height 12
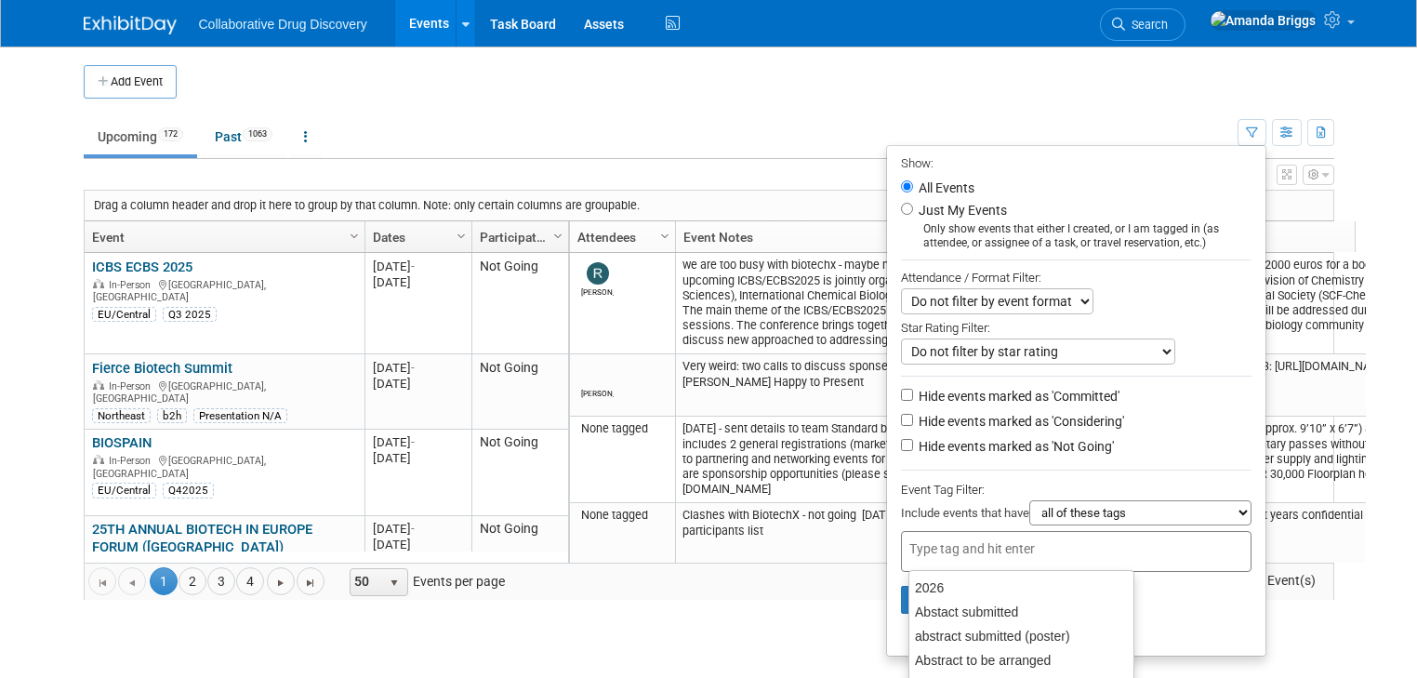
click at [944, 539] on input "text" at bounding box center [983, 548] width 149 height 19
type input "eu"
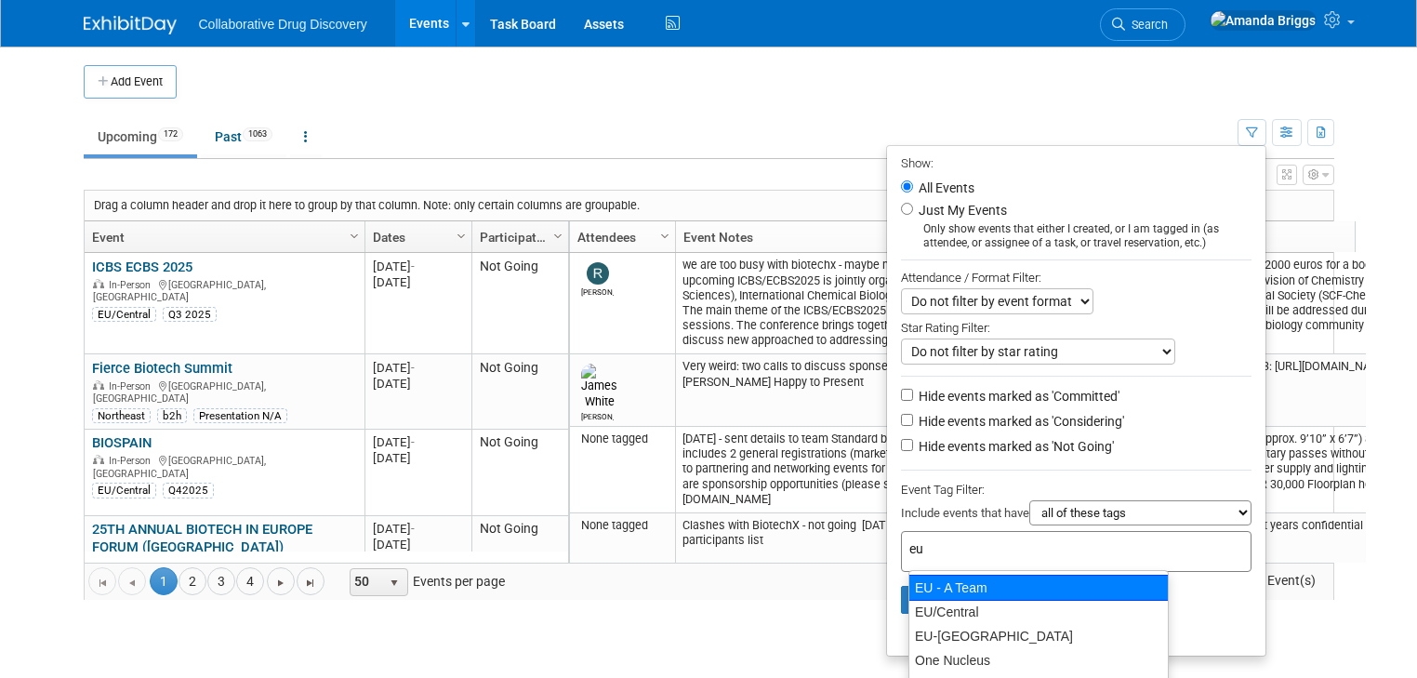
click at [956, 589] on div "EU - A Team" at bounding box center [1038, 587] width 260 height 26
type input "EU - A Team"
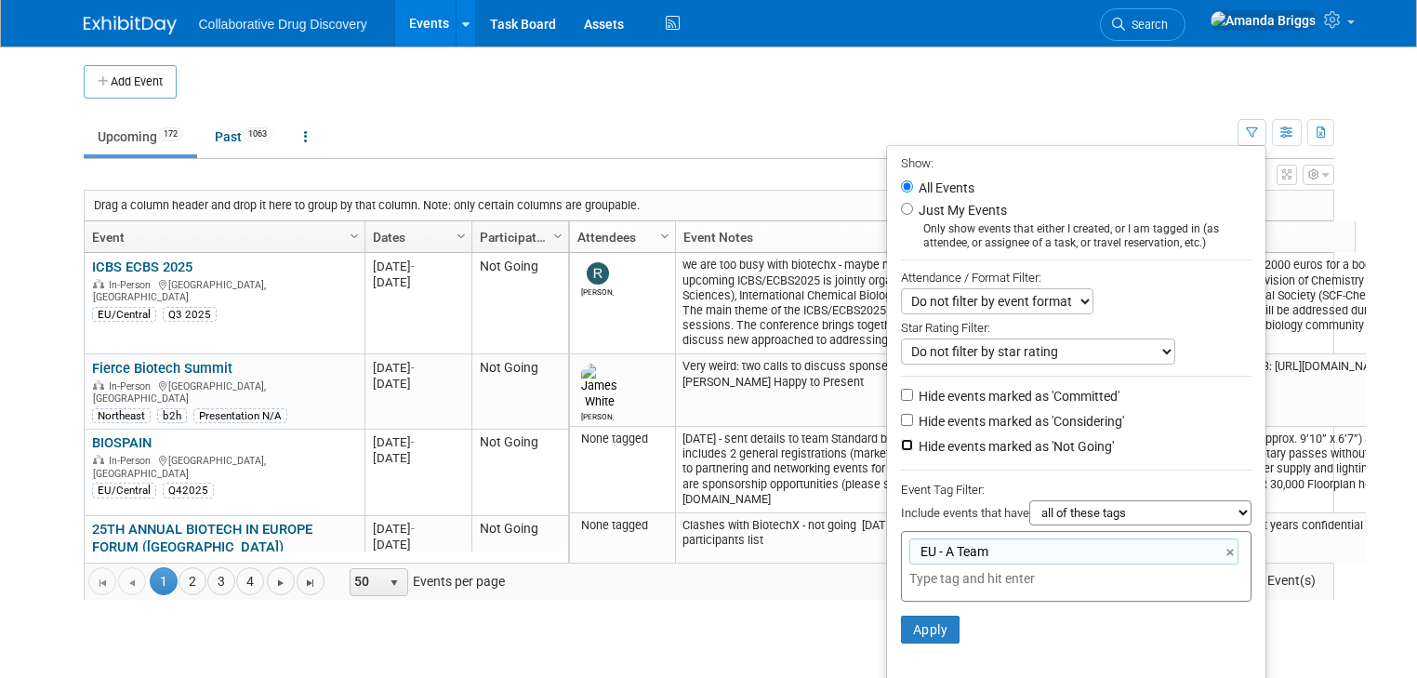
click at [913, 444] on input "Hide events marked as 'Not Going'" at bounding box center [907, 445] width 12 height 12
checkbox input "true"
click at [942, 628] on button "Apply" at bounding box center [930, 629] width 59 height 28
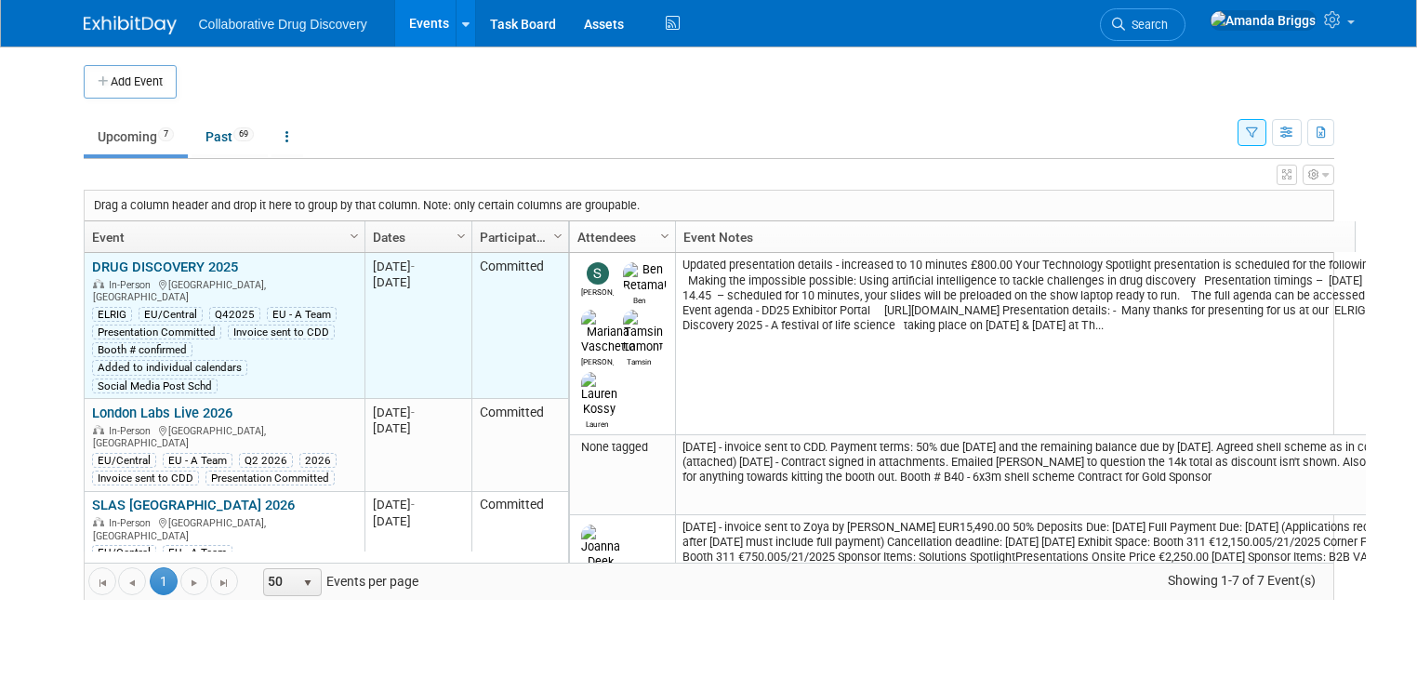
click at [137, 263] on link "DRUG DISCOVERY 2025" at bounding box center [165, 266] width 146 height 17
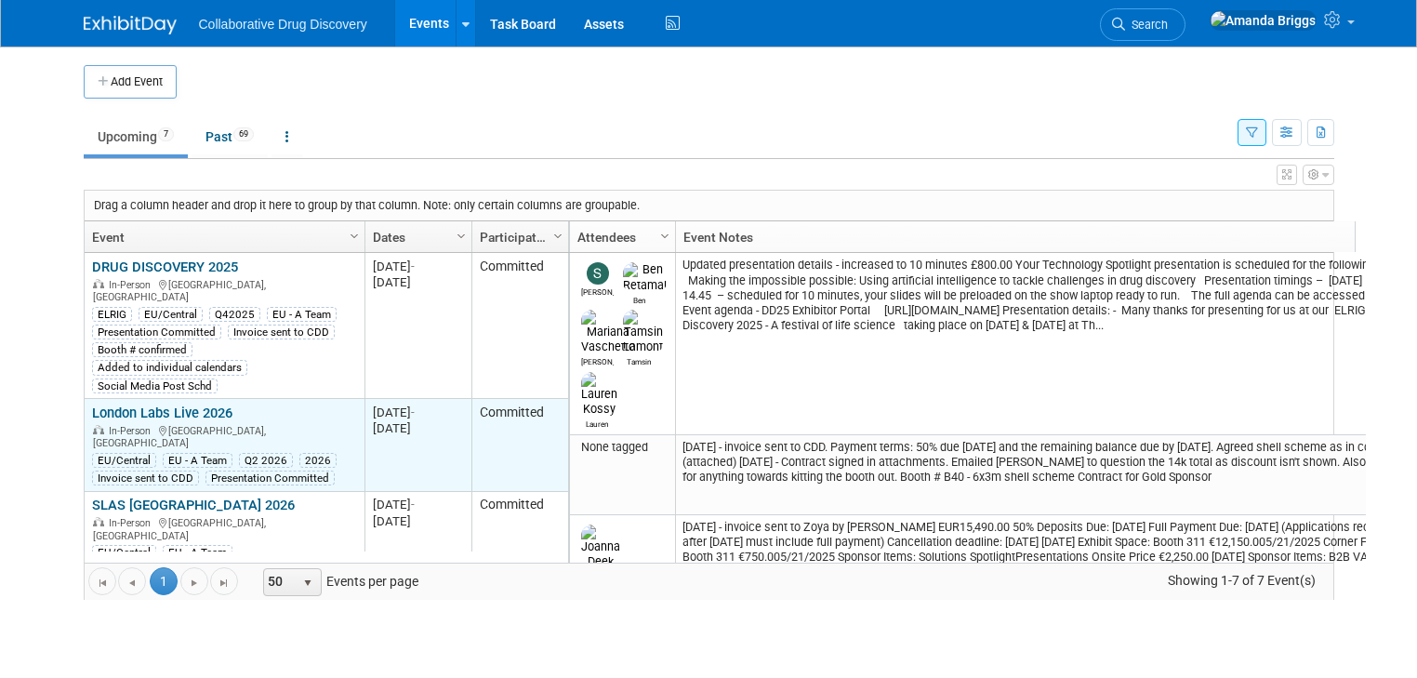
click at [162, 404] on link "London Labs Live 2026" at bounding box center [162, 412] width 140 height 17
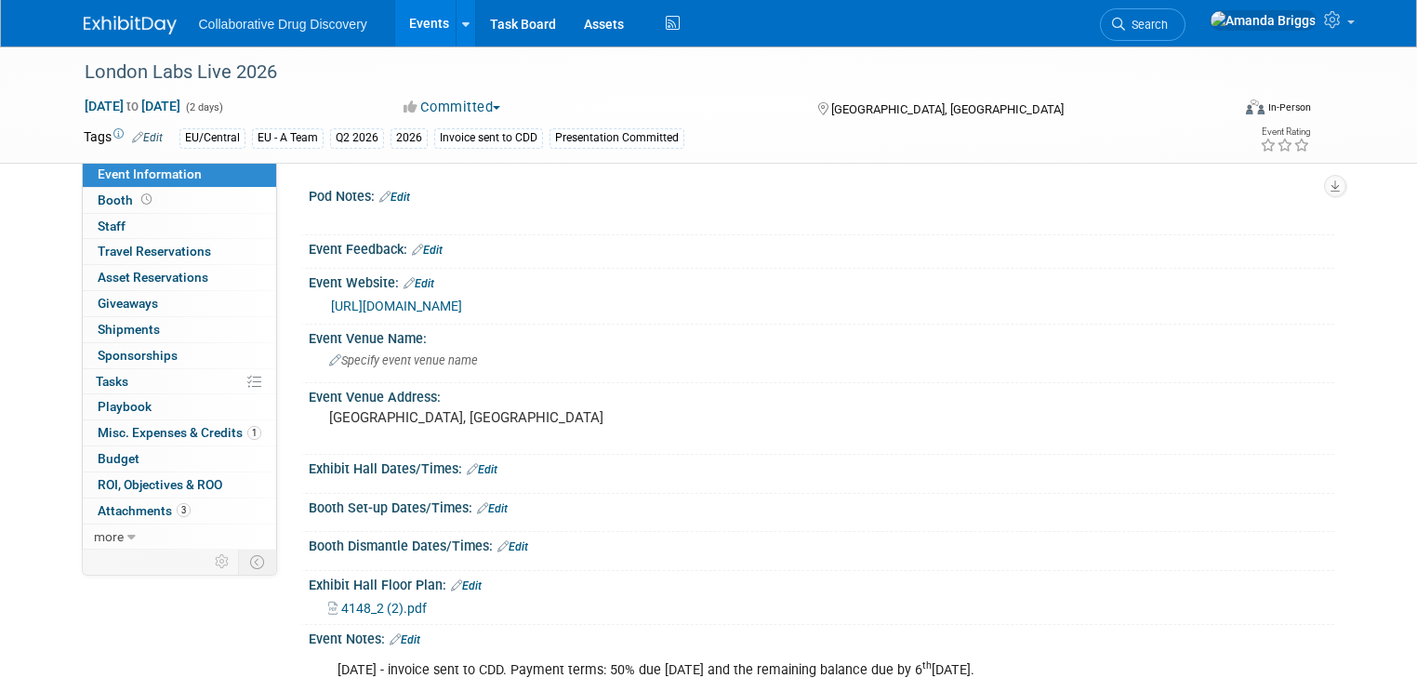
click at [424, 245] on link "Edit" at bounding box center [427, 250] width 31 height 13
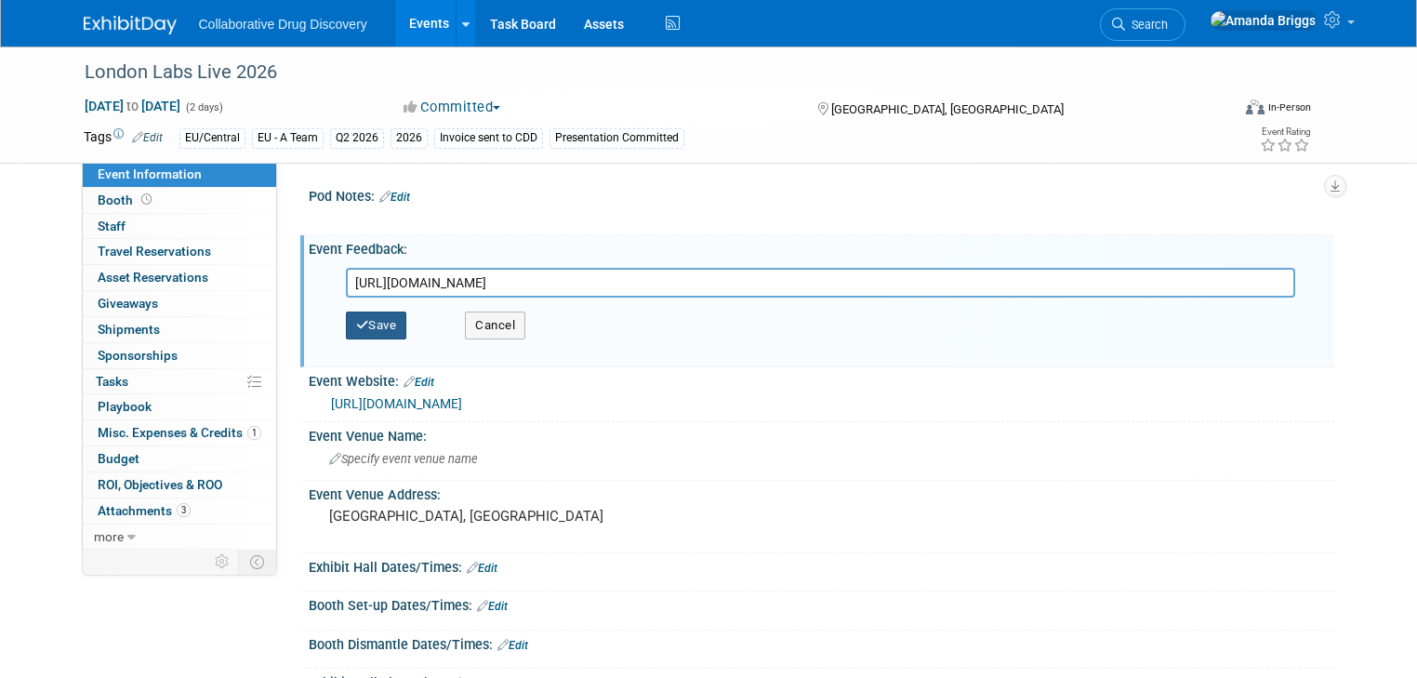
type input "[URL][DOMAIN_NAME]"
click at [370, 326] on button "Save" at bounding box center [376, 325] width 61 height 28
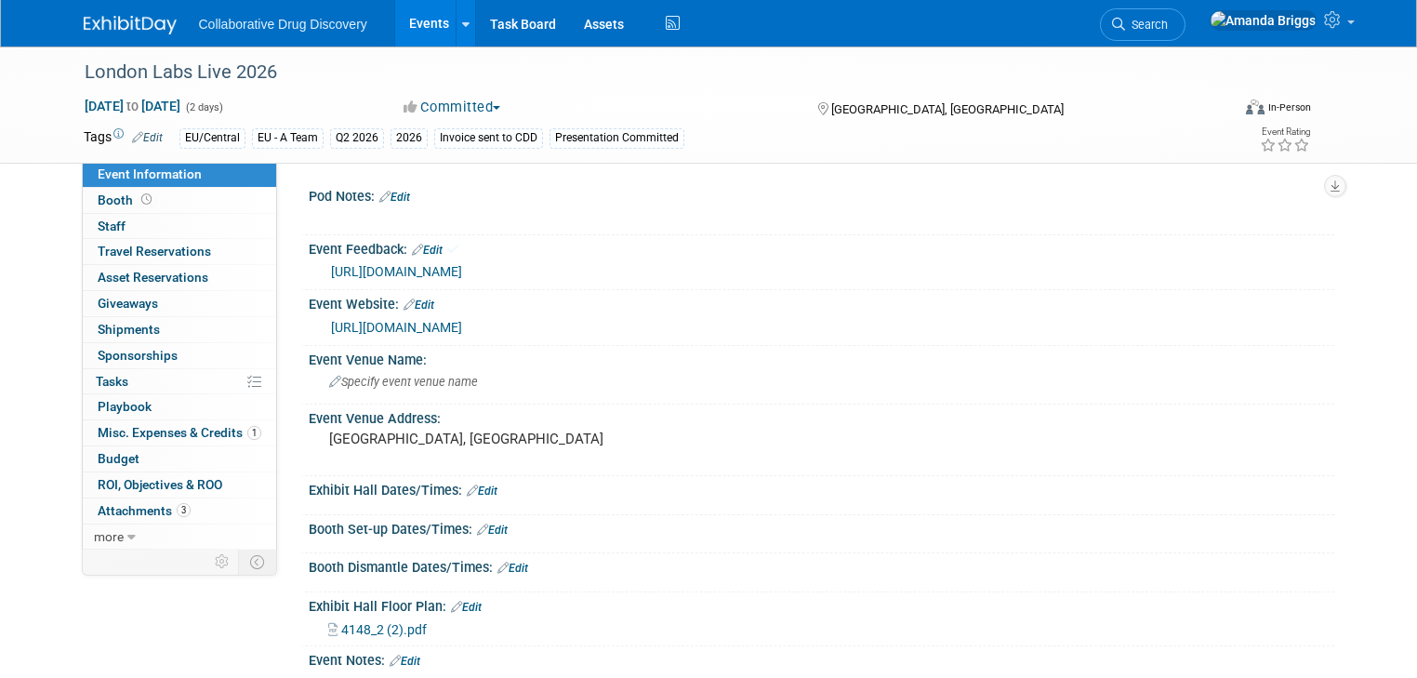
click at [416, 26] on link "Events" at bounding box center [429, 23] width 68 height 46
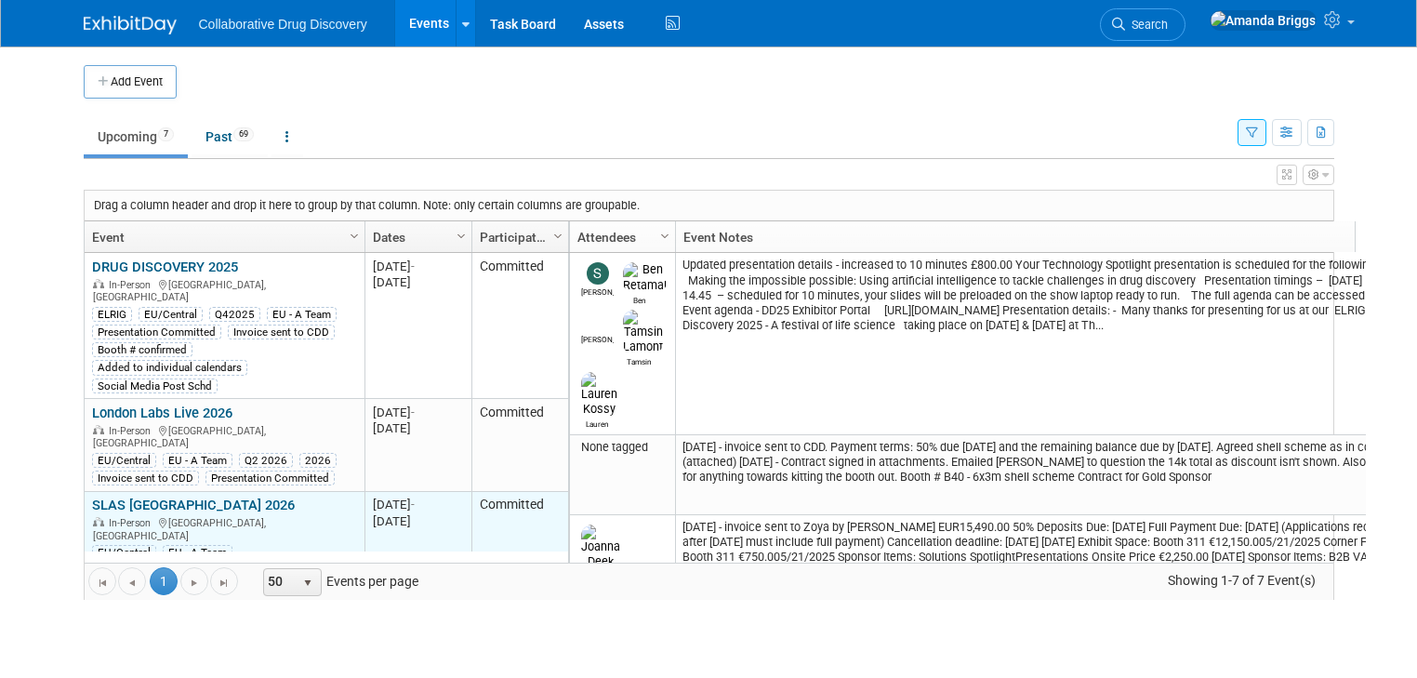
click at [134, 496] on link "SLAS [GEOGRAPHIC_DATA] 2026" at bounding box center [193, 504] width 203 height 17
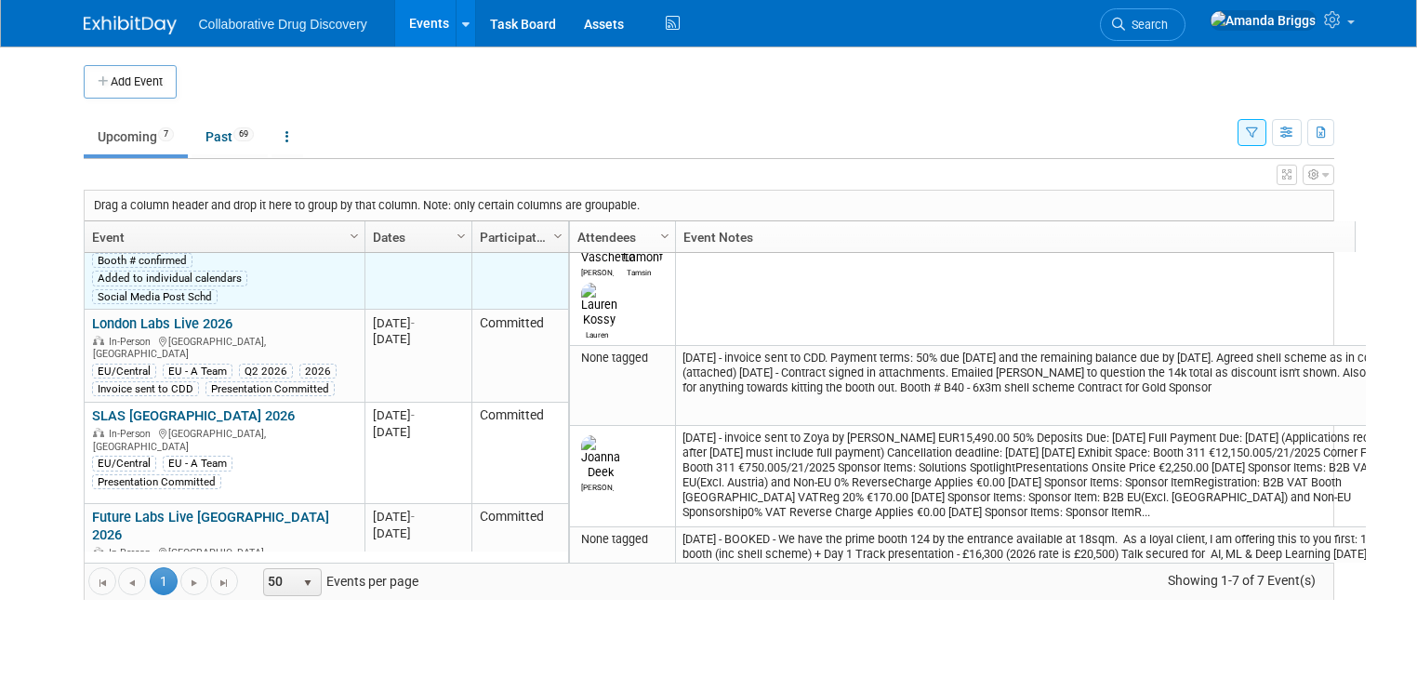
scroll to position [178, 0]
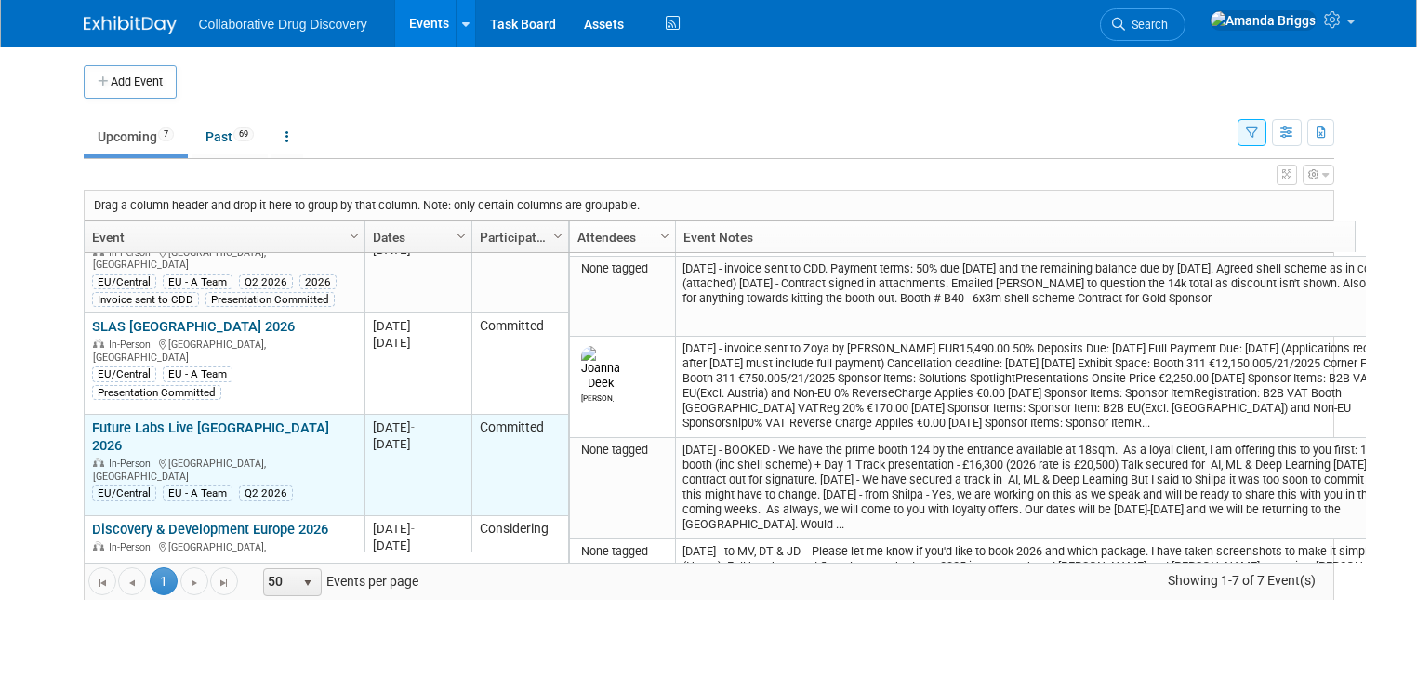
click at [140, 419] on link "Future Labs Live Basel 2026" at bounding box center [210, 436] width 237 height 34
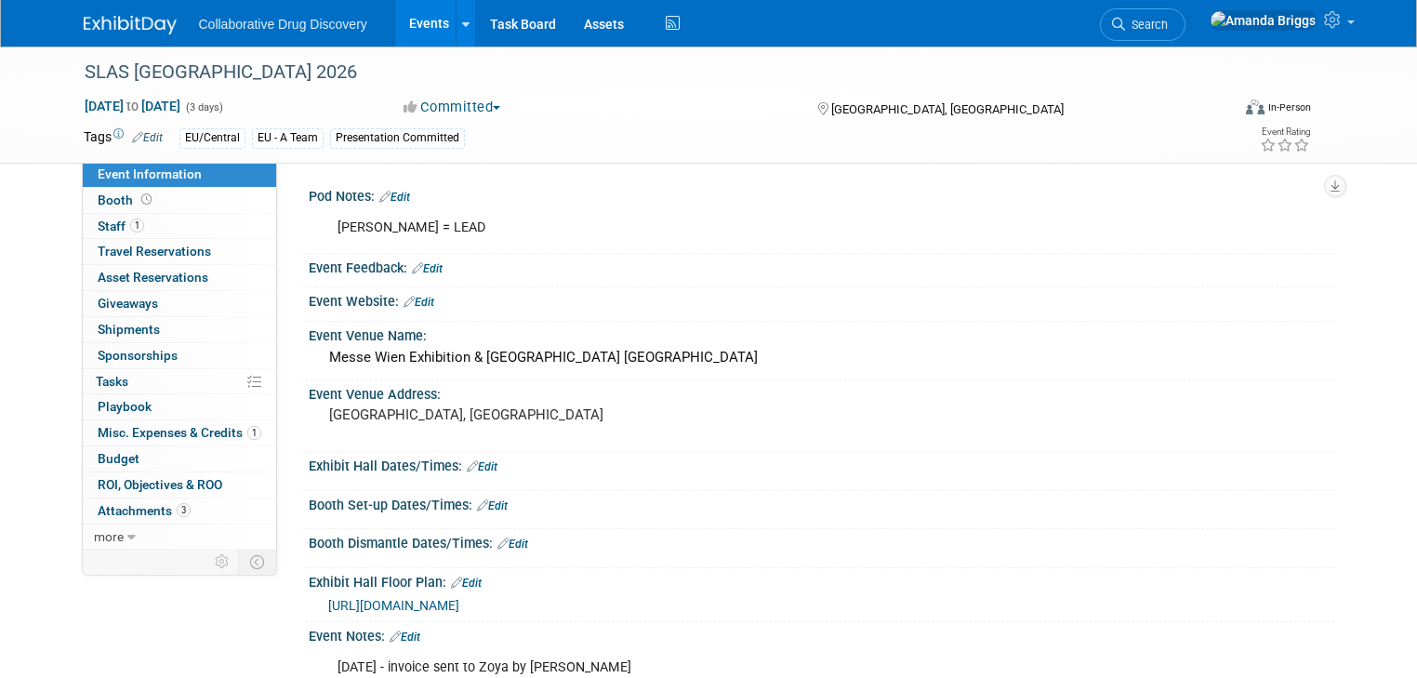
click at [420, 271] on link "Edit" at bounding box center [427, 268] width 31 height 13
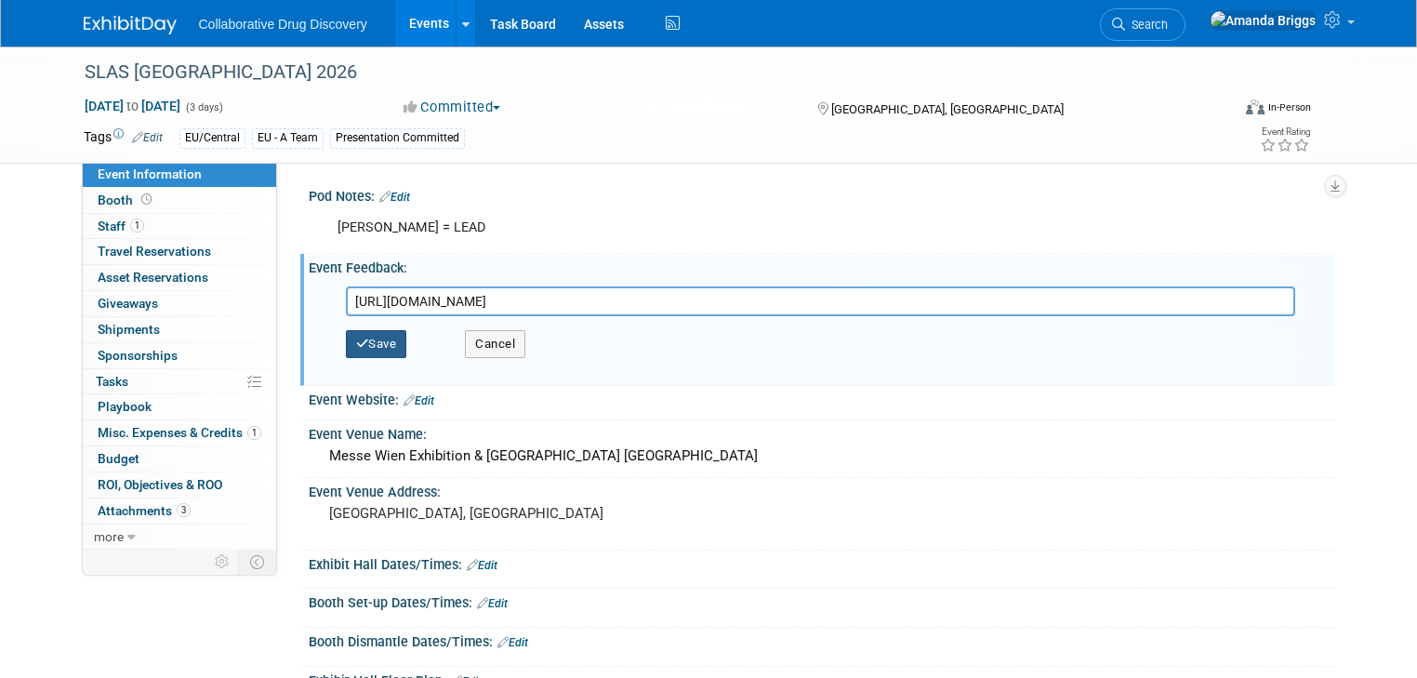
type input "[URL][DOMAIN_NAME]"
click at [375, 343] on button "Save" at bounding box center [376, 344] width 61 height 28
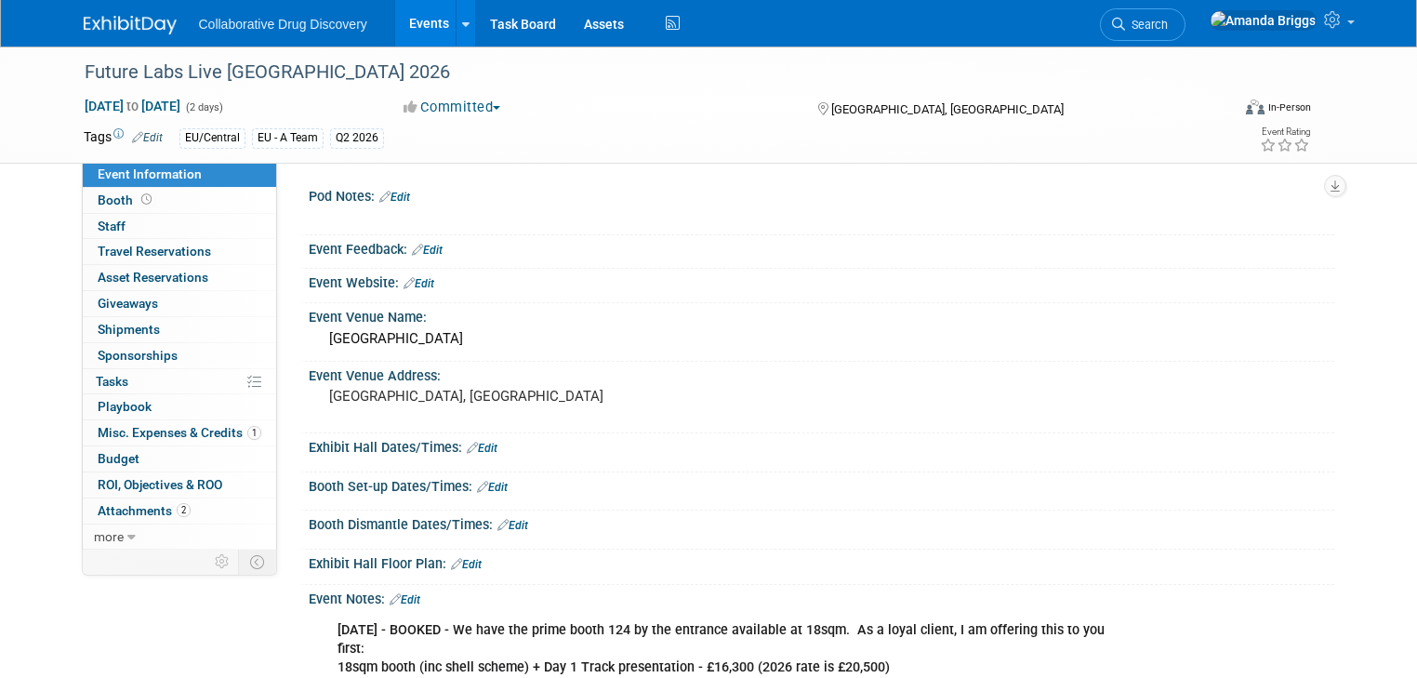
click at [420, 249] on link "Edit" at bounding box center [427, 250] width 31 height 13
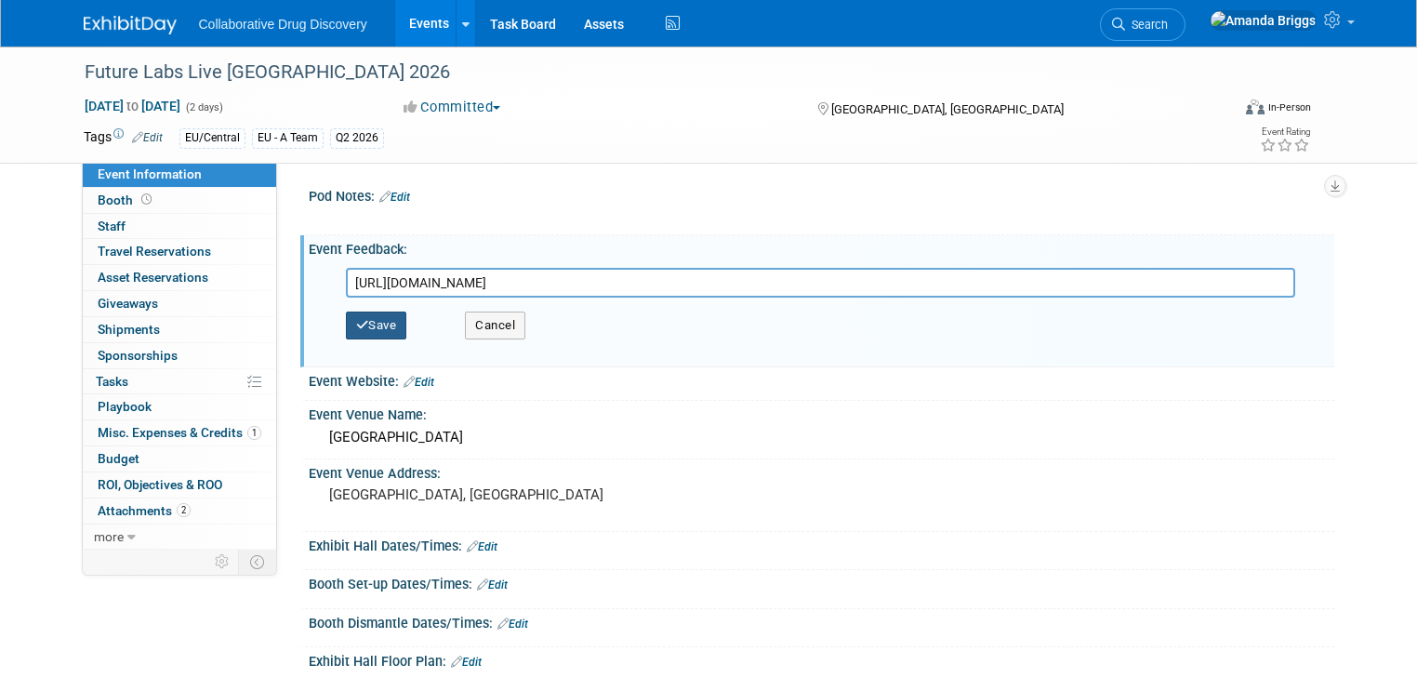
type input "https://docs.google.com/forms/d/e/1FAIpQLScHQYWCVQm7fjelsX5MeG0wgpexY_qp3ko0VQ1…"
click at [362, 323] on button "Save" at bounding box center [376, 325] width 61 height 28
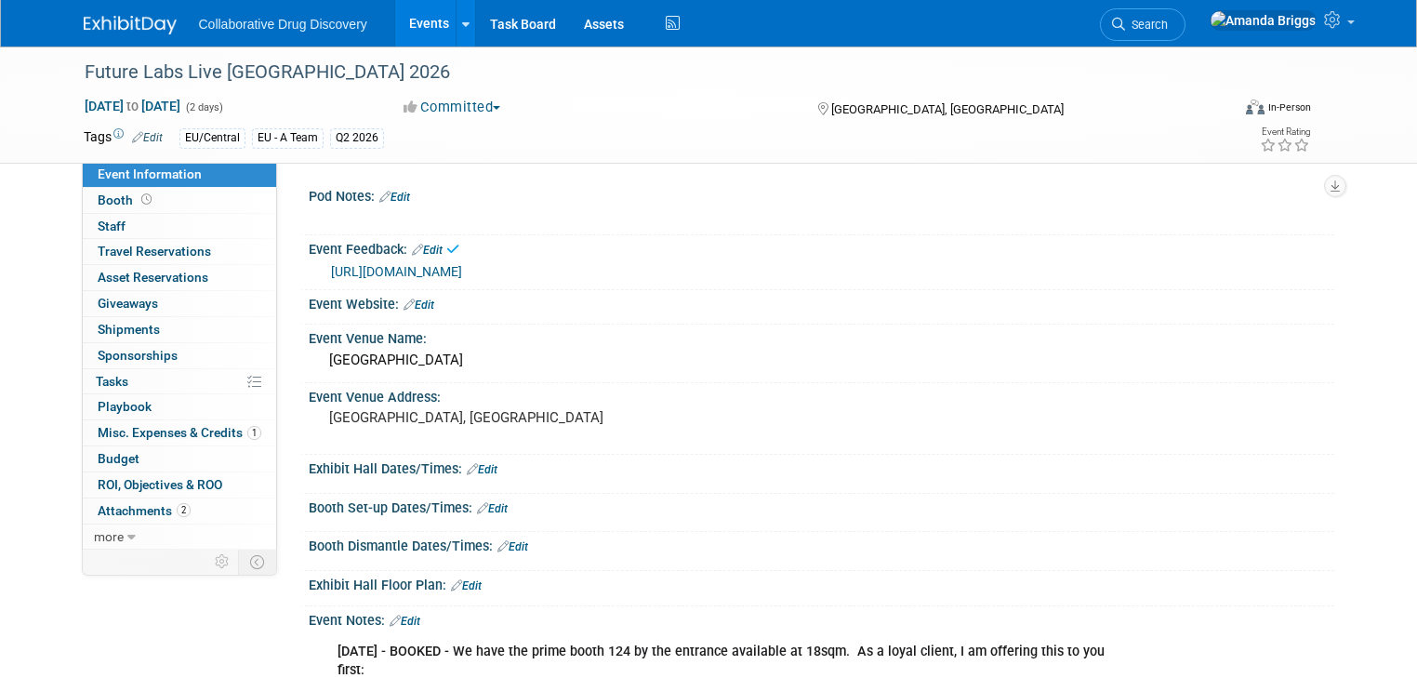
click at [404, 23] on link "Events" at bounding box center [429, 23] width 68 height 46
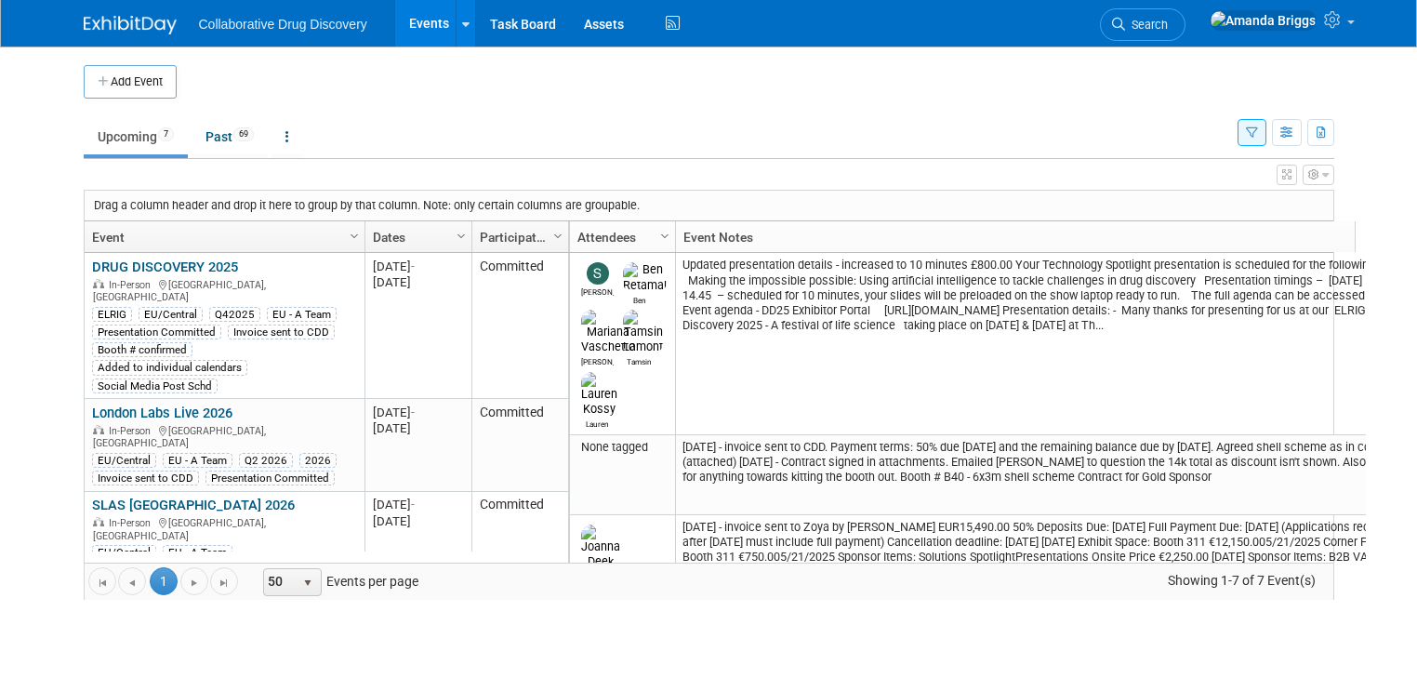
click at [1258, 131] on icon "button" at bounding box center [1252, 133] width 12 height 12
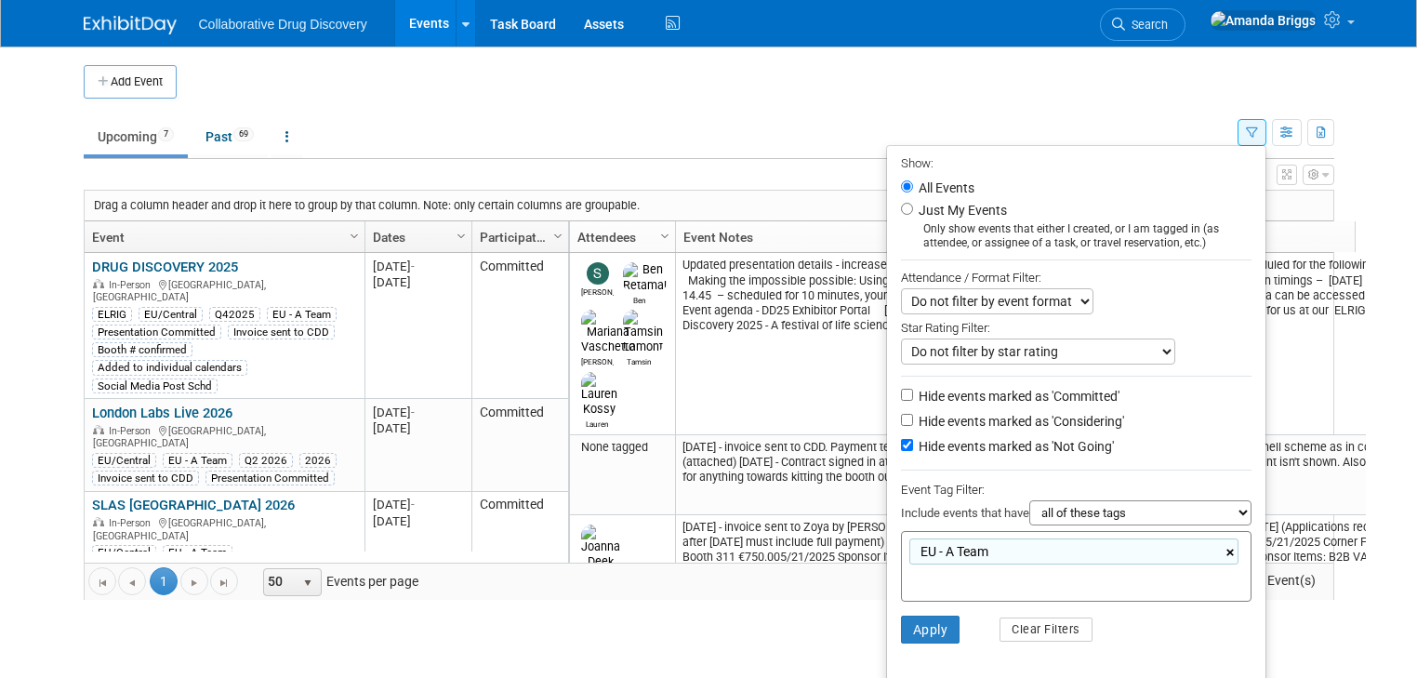
click at [1238, 548] on link "×" at bounding box center [1232, 552] width 12 height 21
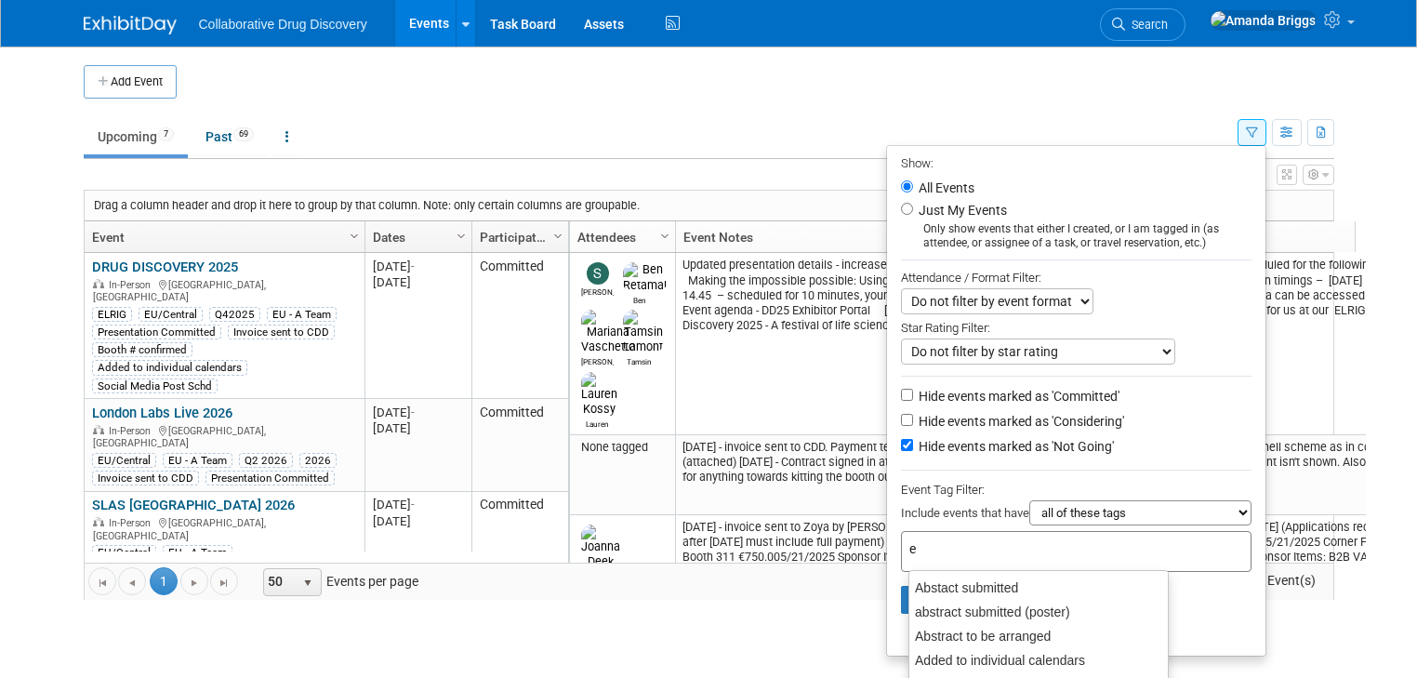
type input "eu"
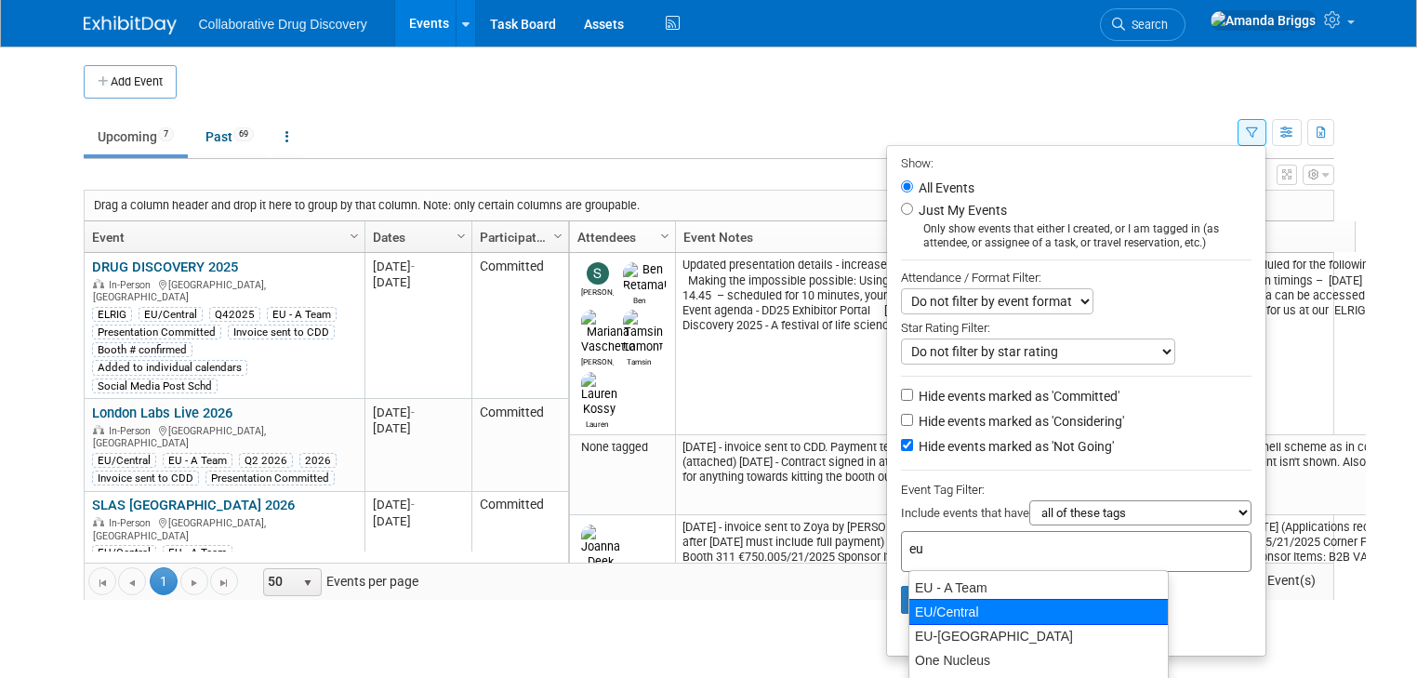
click at [959, 602] on div "EU/Central" at bounding box center [1038, 612] width 260 height 26
type input "EU/Central"
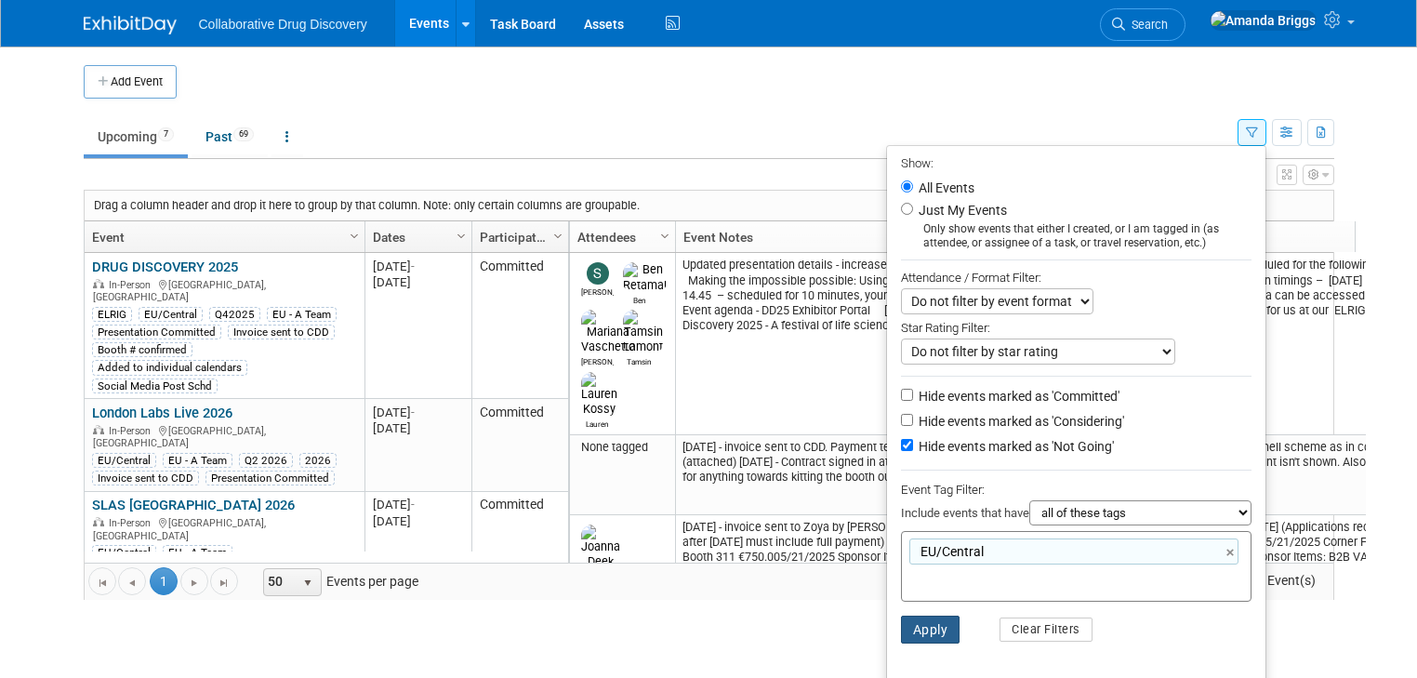
click at [937, 627] on button "Apply" at bounding box center [930, 629] width 59 height 28
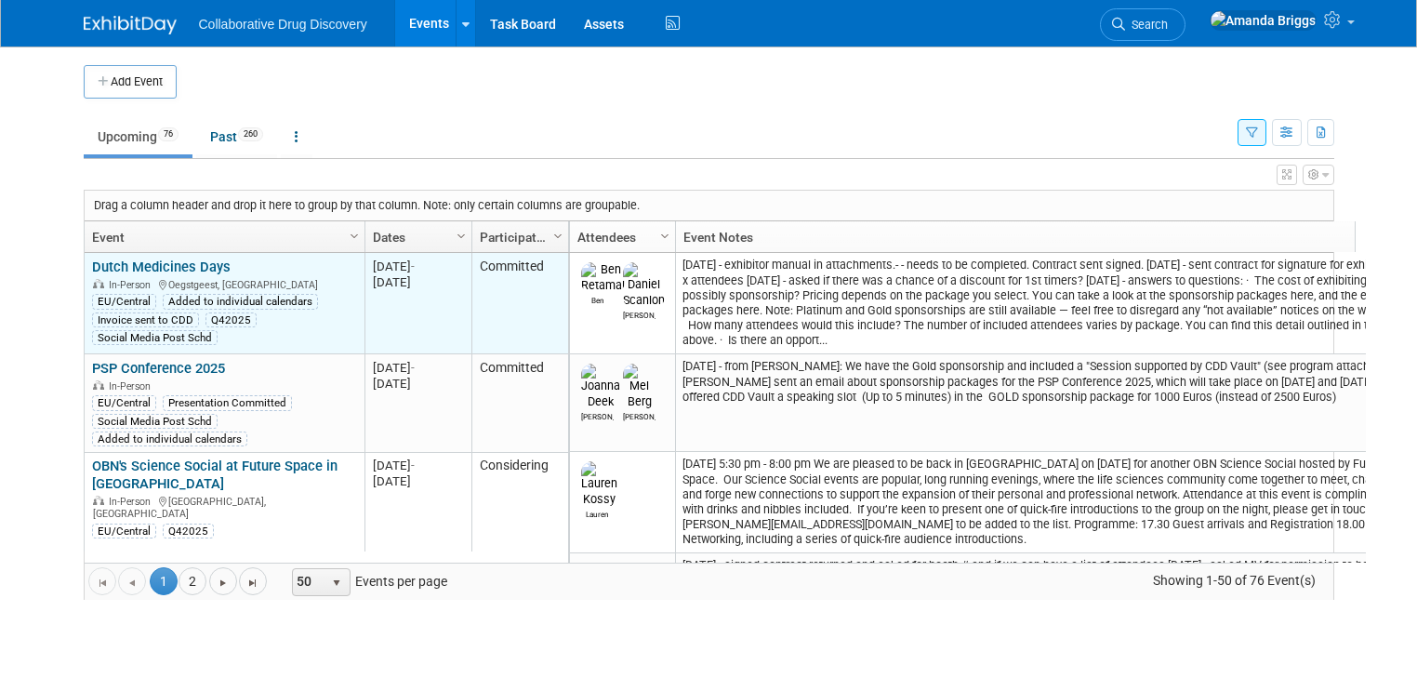
click at [172, 264] on link "Dutch Medicines Days" at bounding box center [161, 266] width 139 height 17
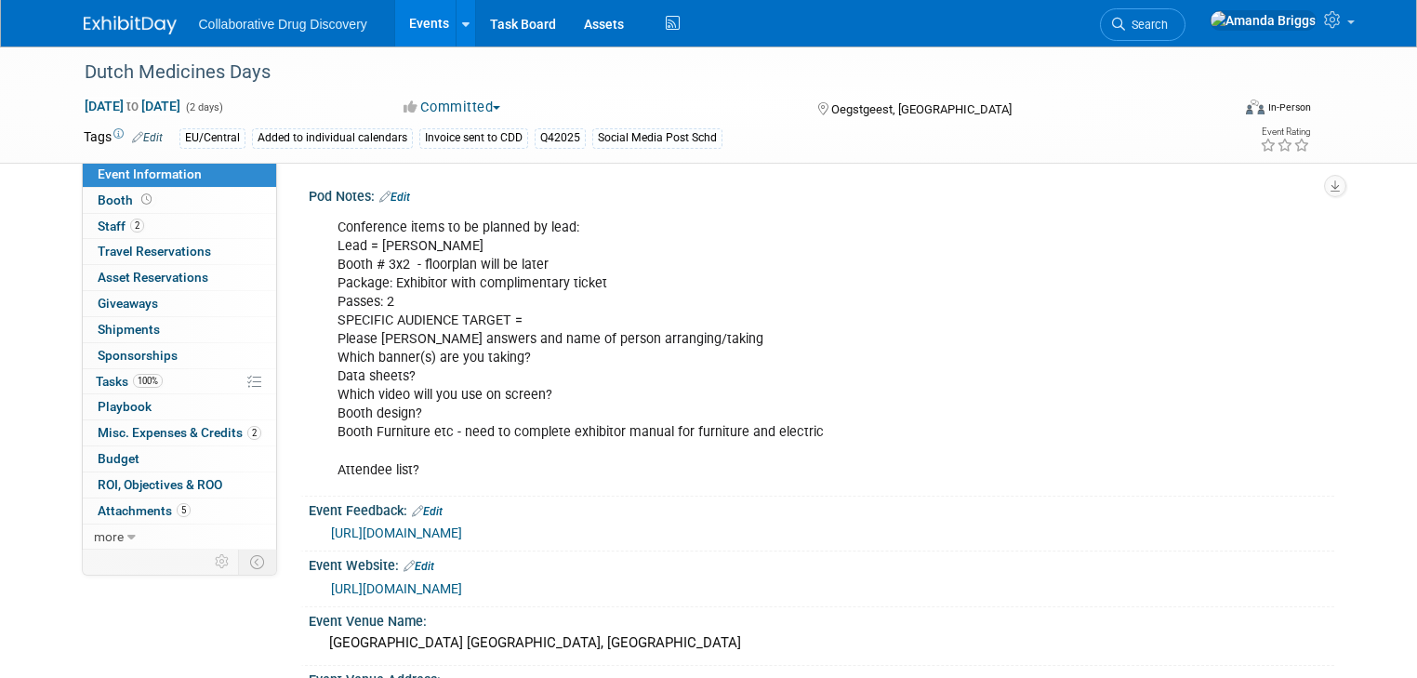
click at [410, 28] on link "Events" at bounding box center [429, 23] width 68 height 46
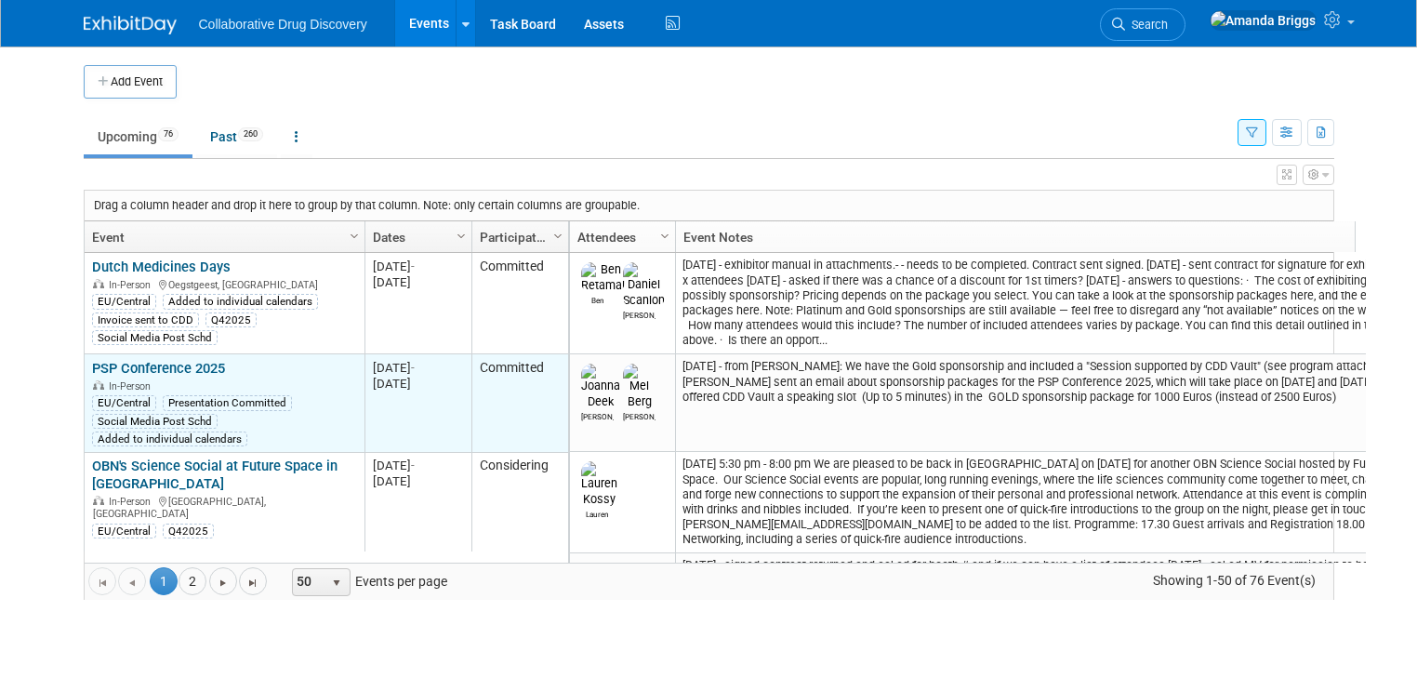
click at [150, 366] on link "PSP Conference 2025" at bounding box center [158, 368] width 133 height 17
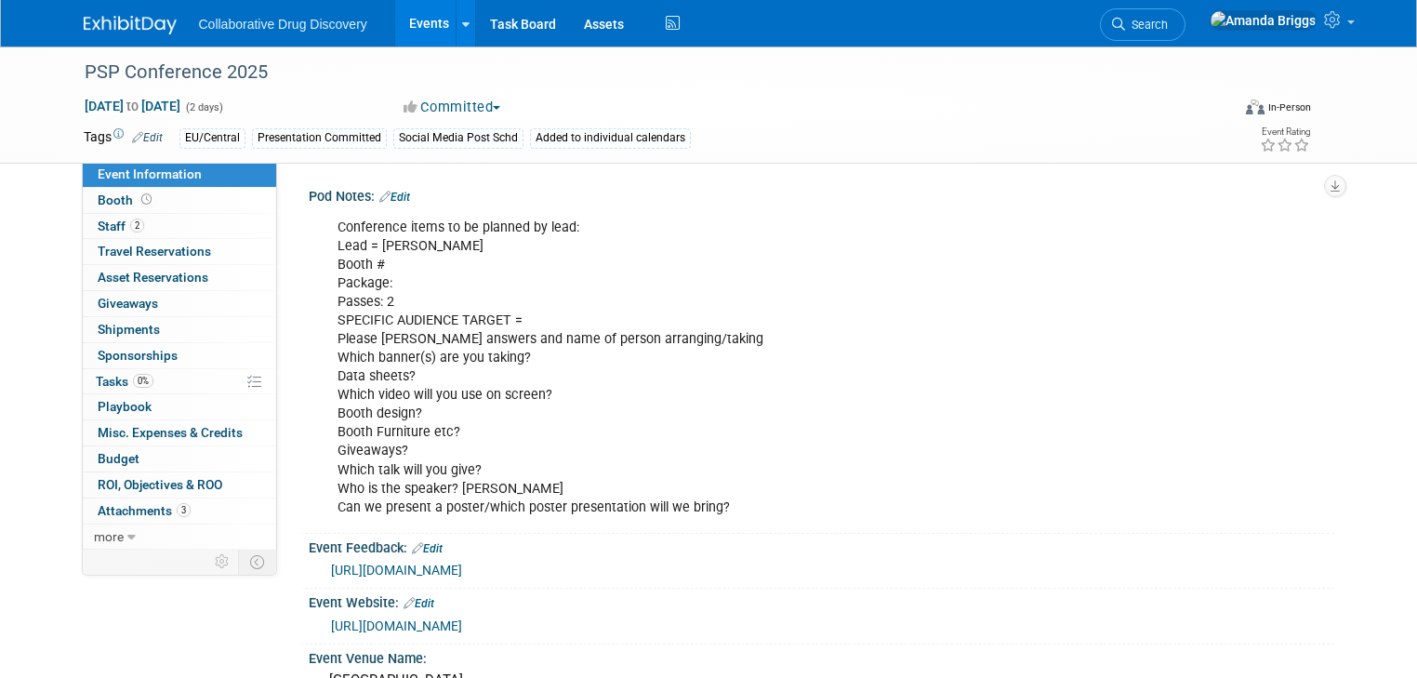
click at [419, 20] on link "Events" at bounding box center [429, 23] width 68 height 46
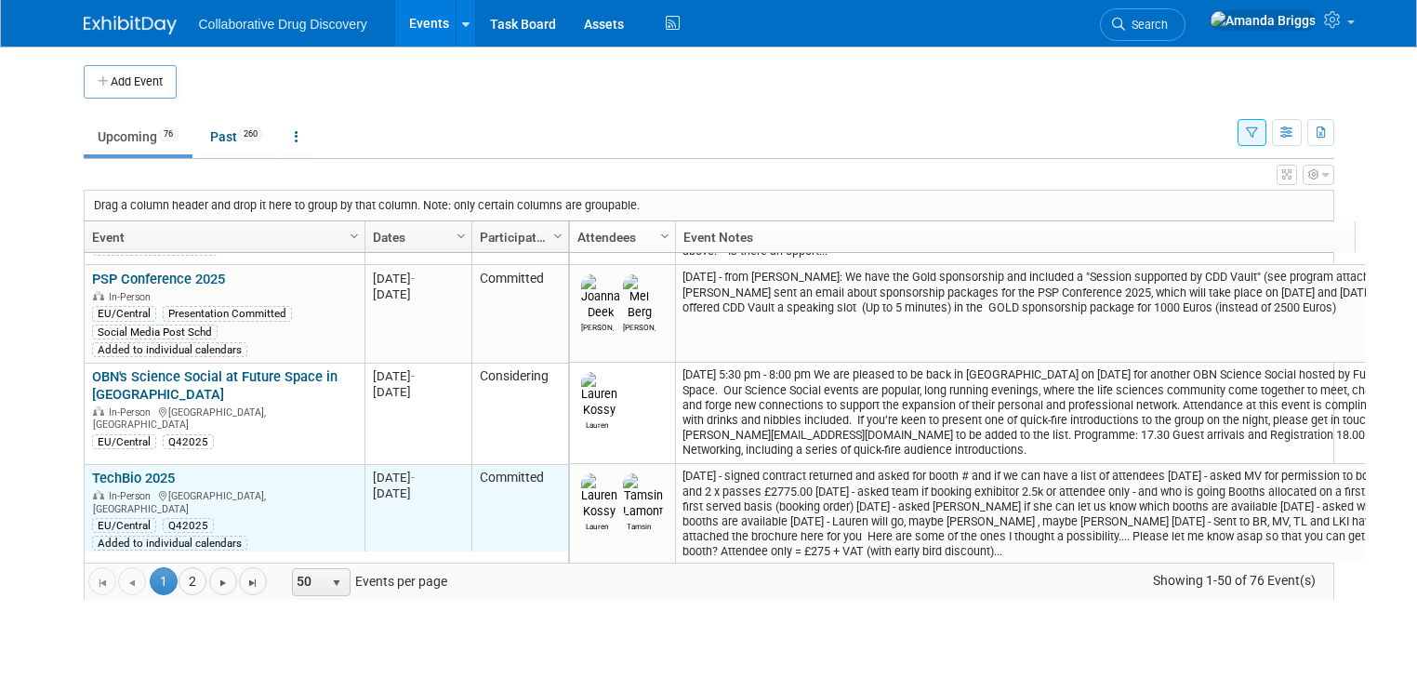
scroll to position [178, 0]
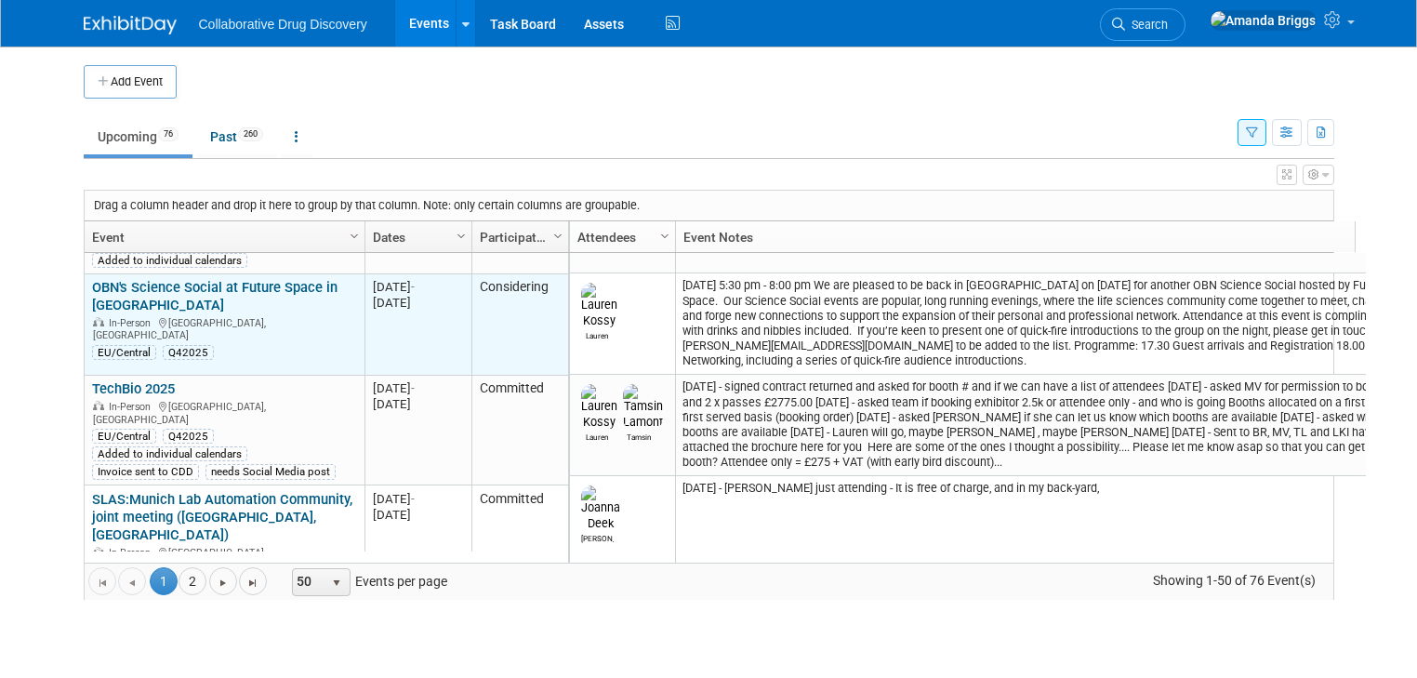
click at [148, 286] on link "OBN's Science Social at Future Space in [GEOGRAPHIC_DATA]" at bounding box center [214, 296] width 245 height 34
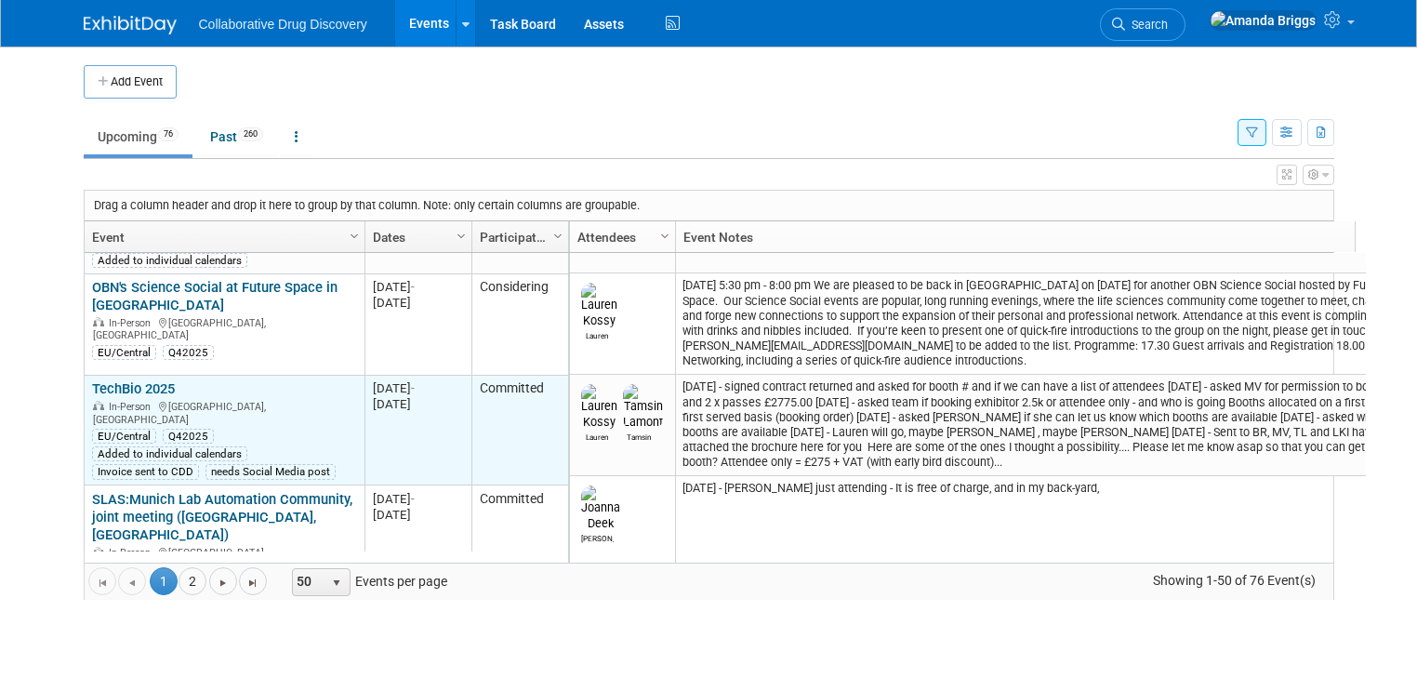
click at [114, 386] on link "TechBio 2025" at bounding box center [133, 388] width 83 height 17
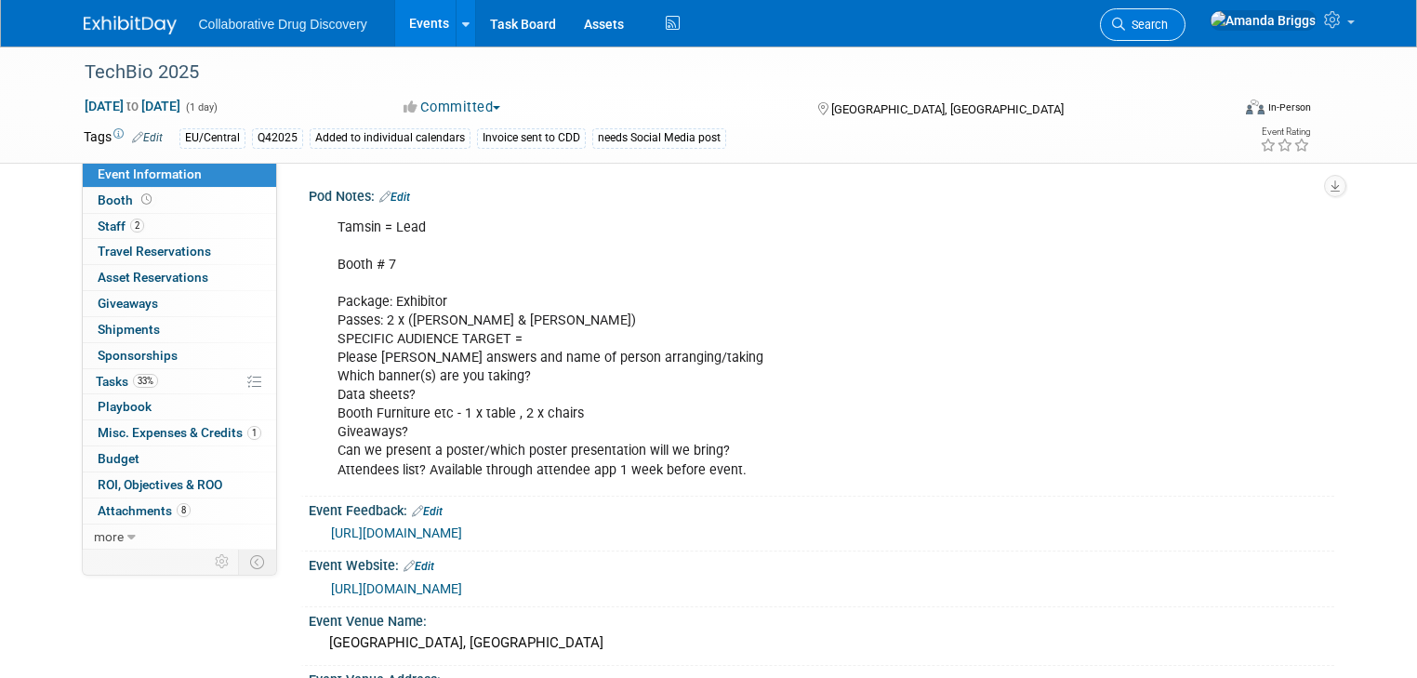
click at [1168, 22] on span "Search" at bounding box center [1146, 25] width 43 height 14
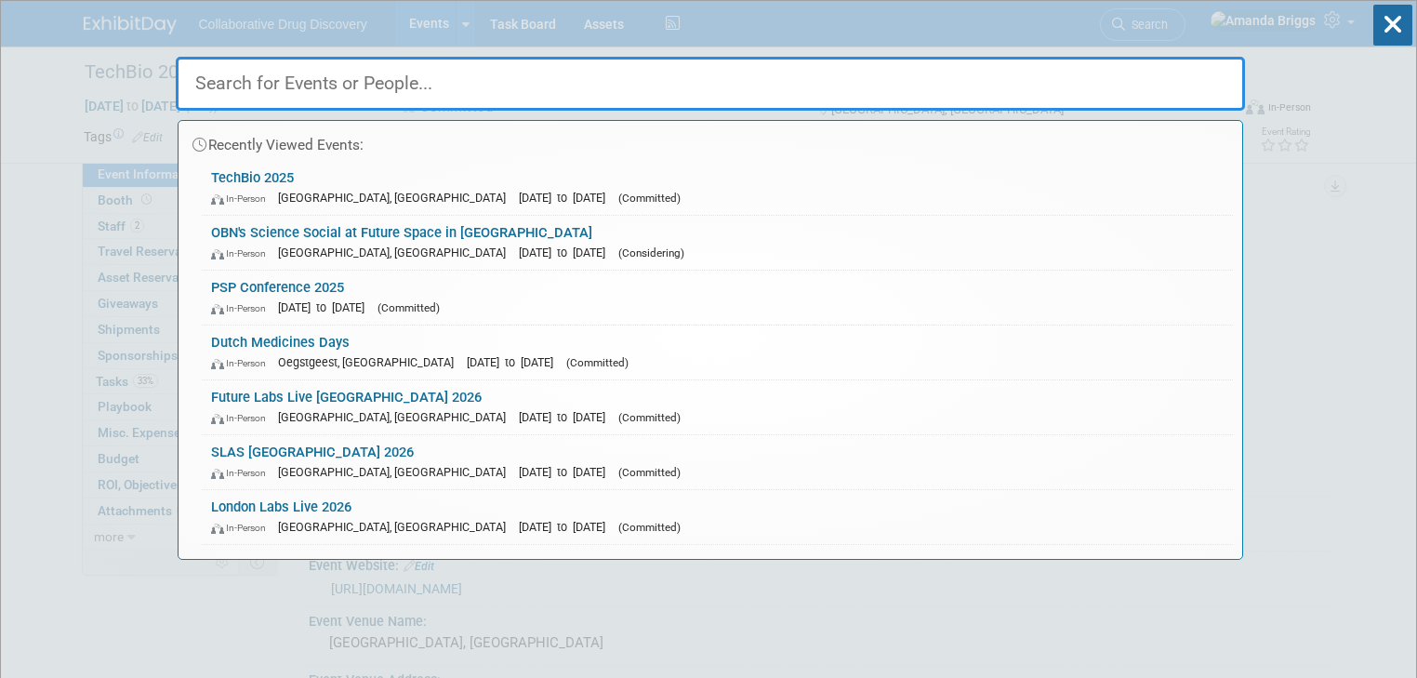
click at [546, 93] on input "text" at bounding box center [710, 84] width 1069 height 54
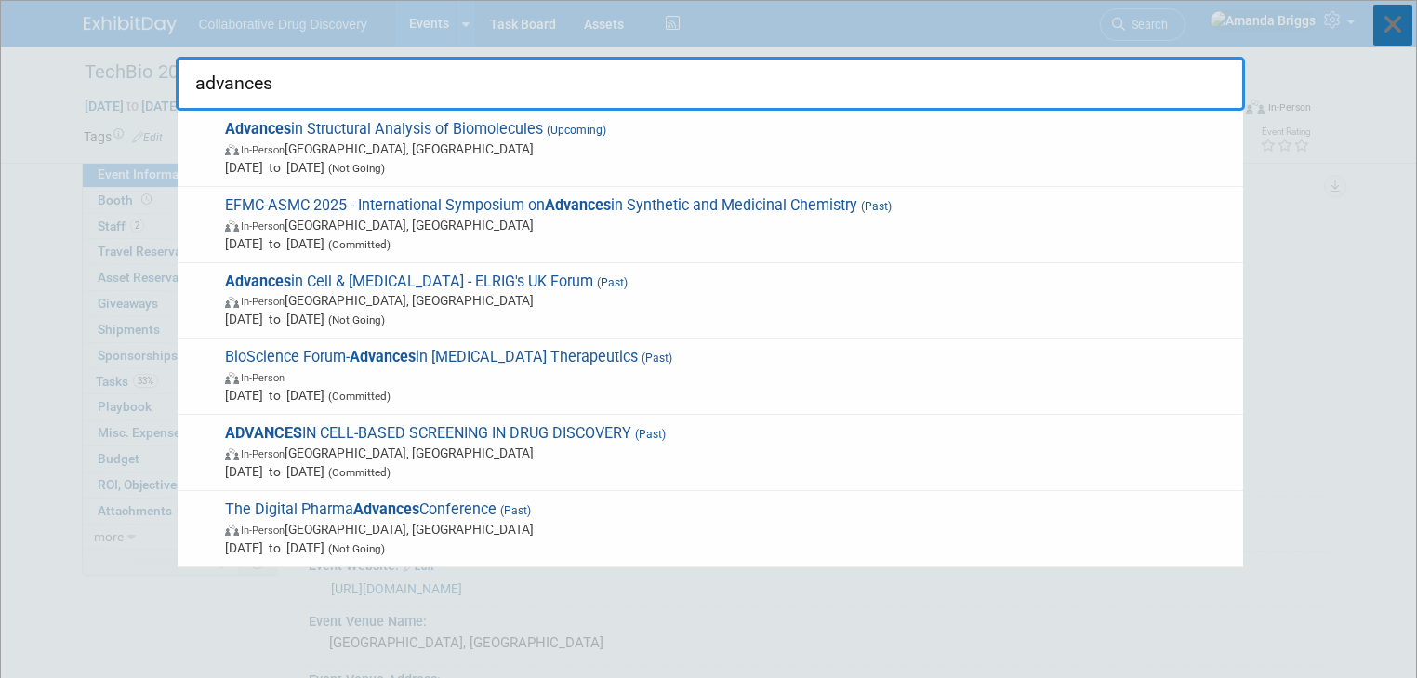
type input "advances"
click at [1387, 26] on icon at bounding box center [1392, 25] width 39 height 41
